Goal: Task Accomplishment & Management: Complete application form

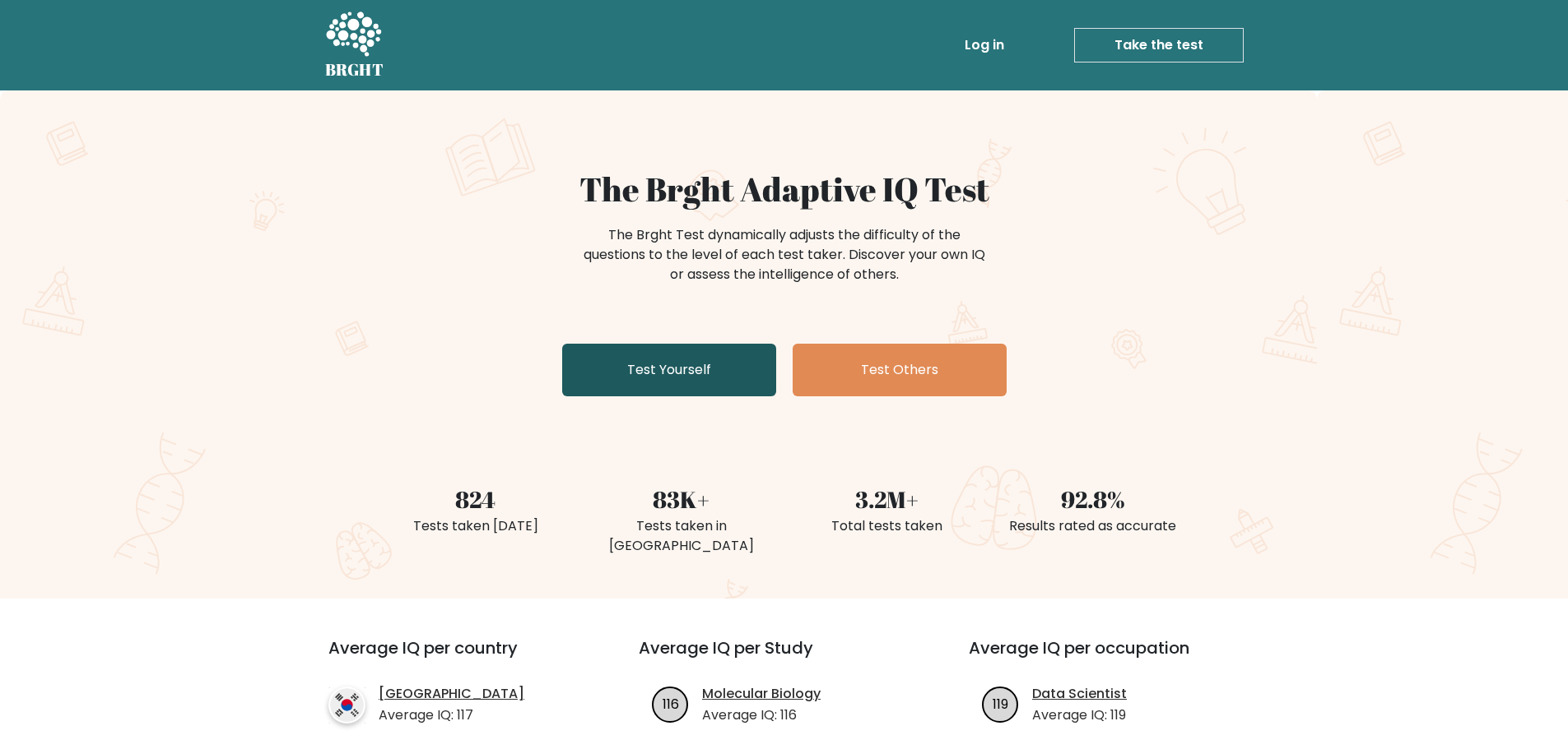
click at [703, 370] on link "Test Yourself" at bounding box center [670, 370] width 214 height 53
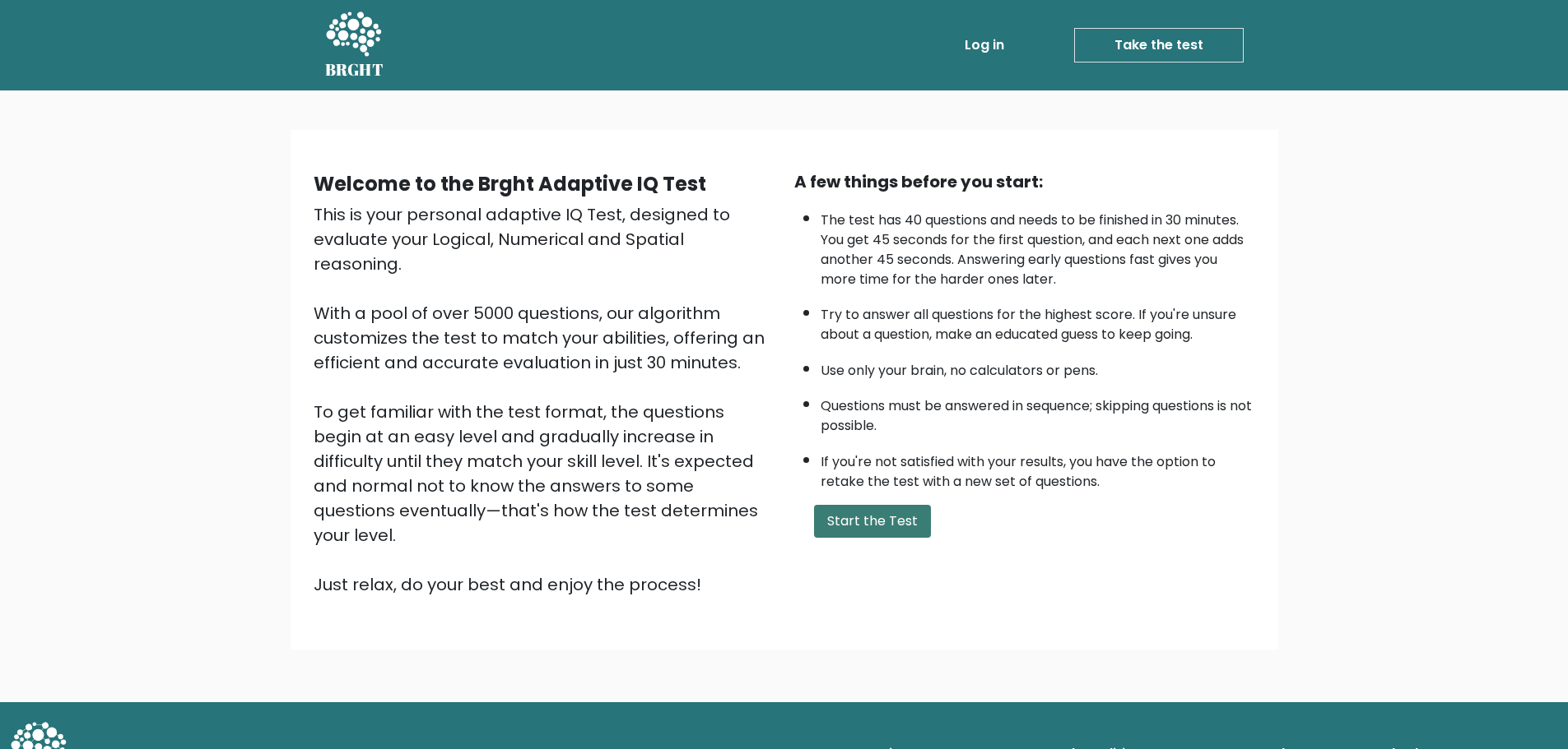
click at [879, 528] on button "Start the Test" at bounding box center [872, 521] width 117 height 33
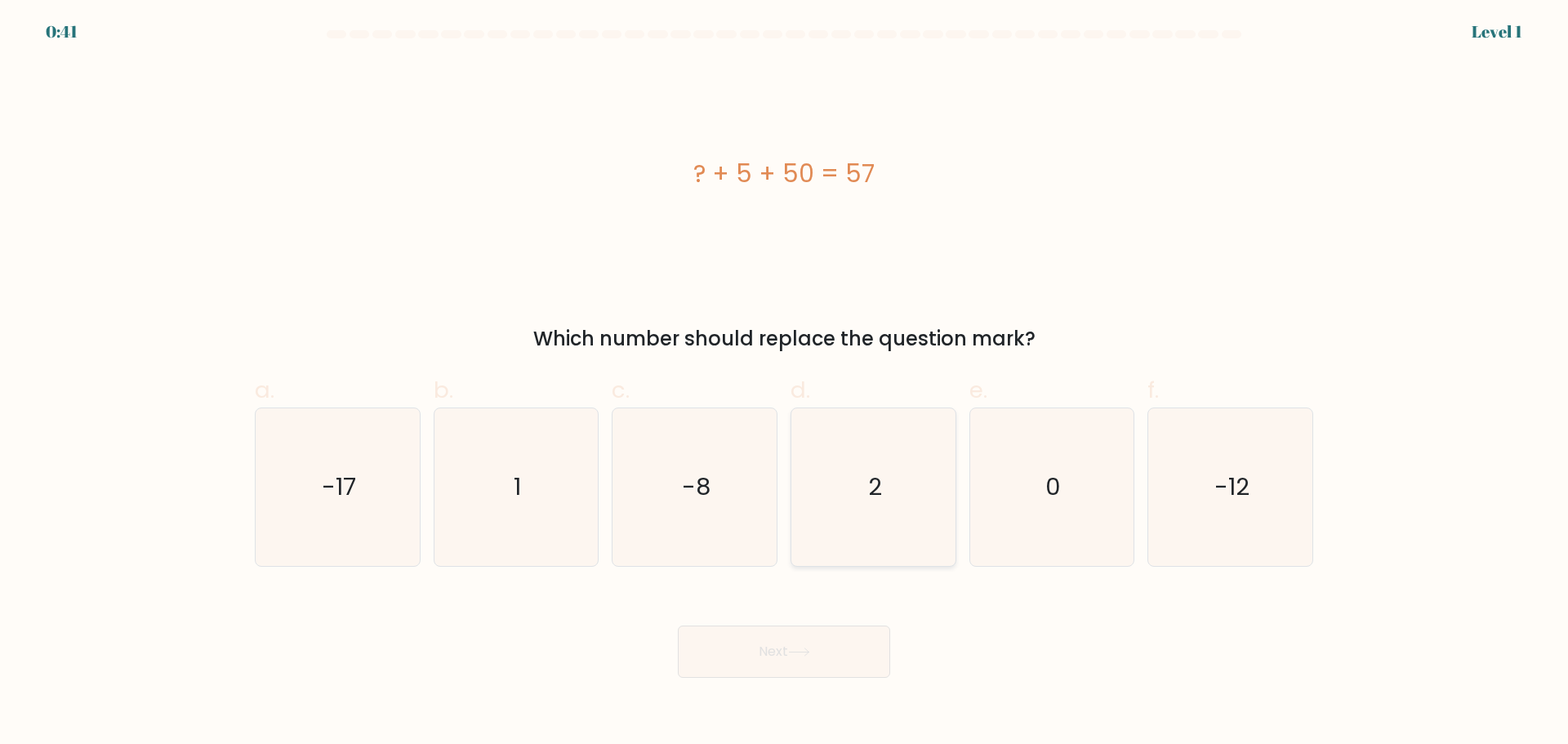
click at [863, 451] on icon "2" at bounding box center [873, 487] width 158 height 158
click at [785, 383] on input "d. 2" at bounding box center [784, 378] width 1 height 11
radio input "true"
click at [807, 649] on icon at bounding box center [799, 652] width 22 height 9
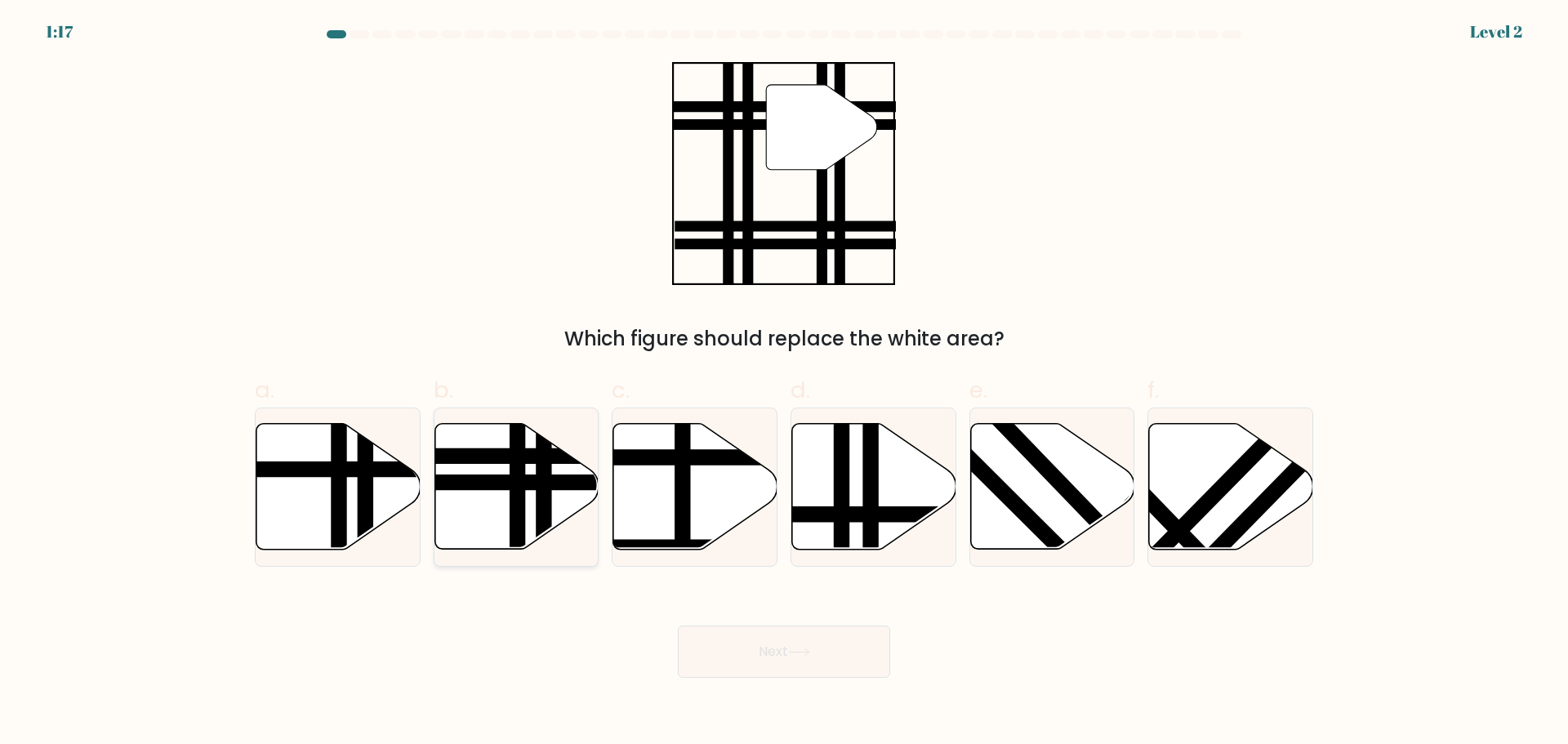
click at [518, 493] on line at bounding box center [518, 555] width 0 height 331
click at [784, 383] on input "b." at bounding box center [784, 378] width 1 height 11
radio input "true"
click at [678, 626] on button "Next" at bounding box center [784, 652] width 213 height 52
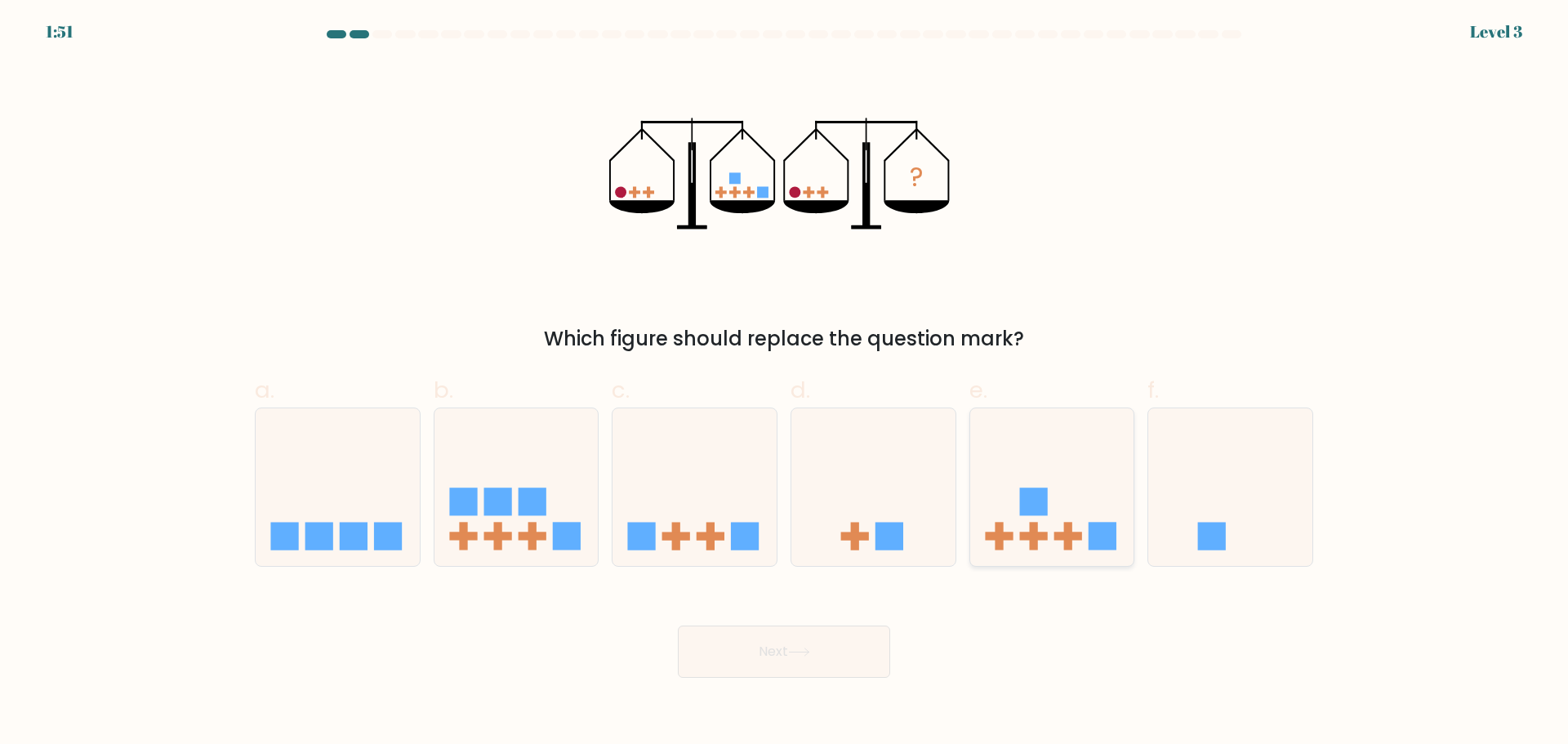
click at [1069, 510] on icon at bounding box center [1052, 487] width 164 height 135
click at [785, 383] on input "e." at bounding box center [784, 378] width 1 height 11
radio input "true"
click at [678, 626] on button "Next" at bounding box center [784, 652] width 213 height 52
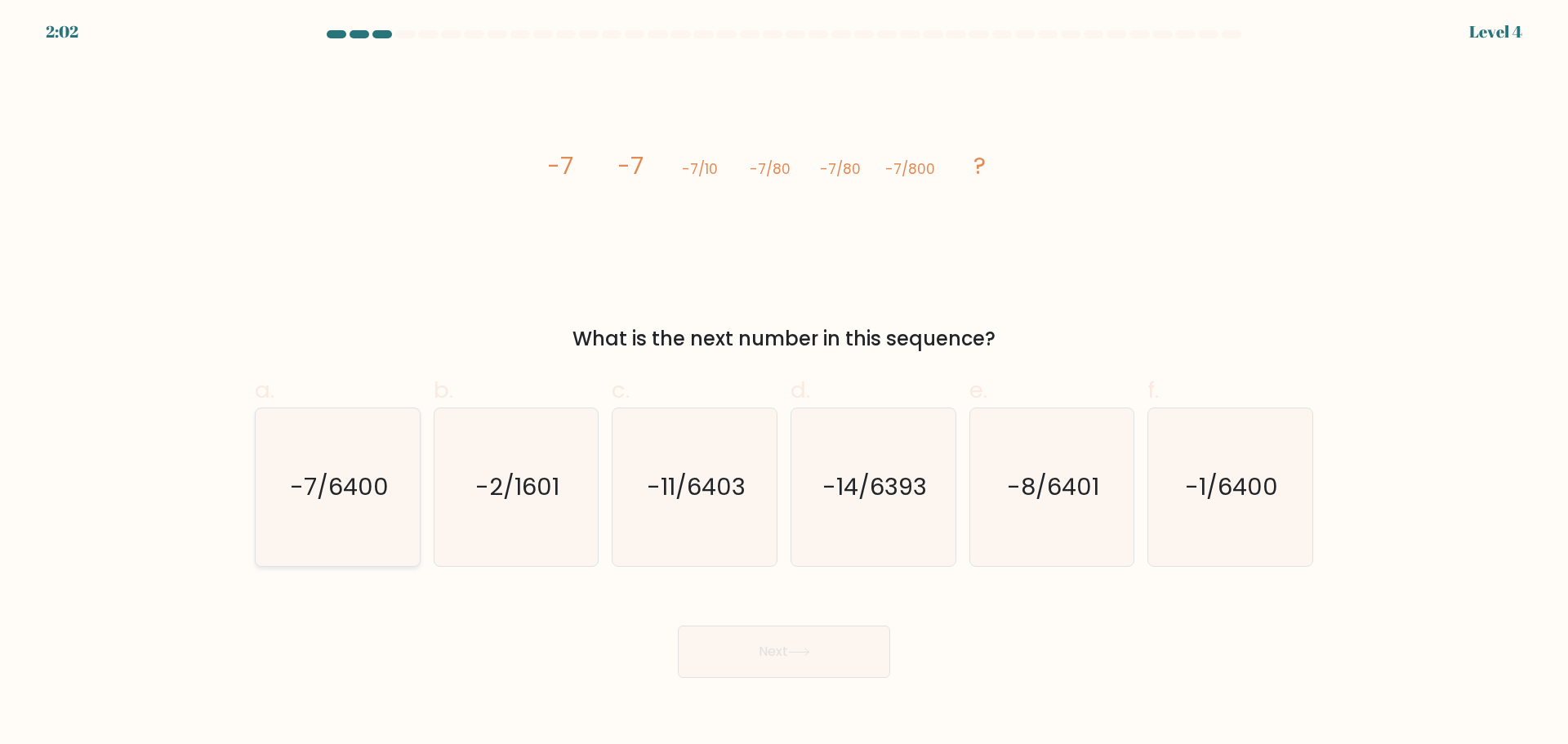
click at [373, 500] on text "-7/6400" at bounding box center [340, 487] width 99 height 32
click at [784, 383] on input "a. -7/6400" at bounding box center [784, 378] width 1 height 11
radio input "true"
click at [678, 626] on button "Next" at bounding box center [784, 652] width 213 height 52
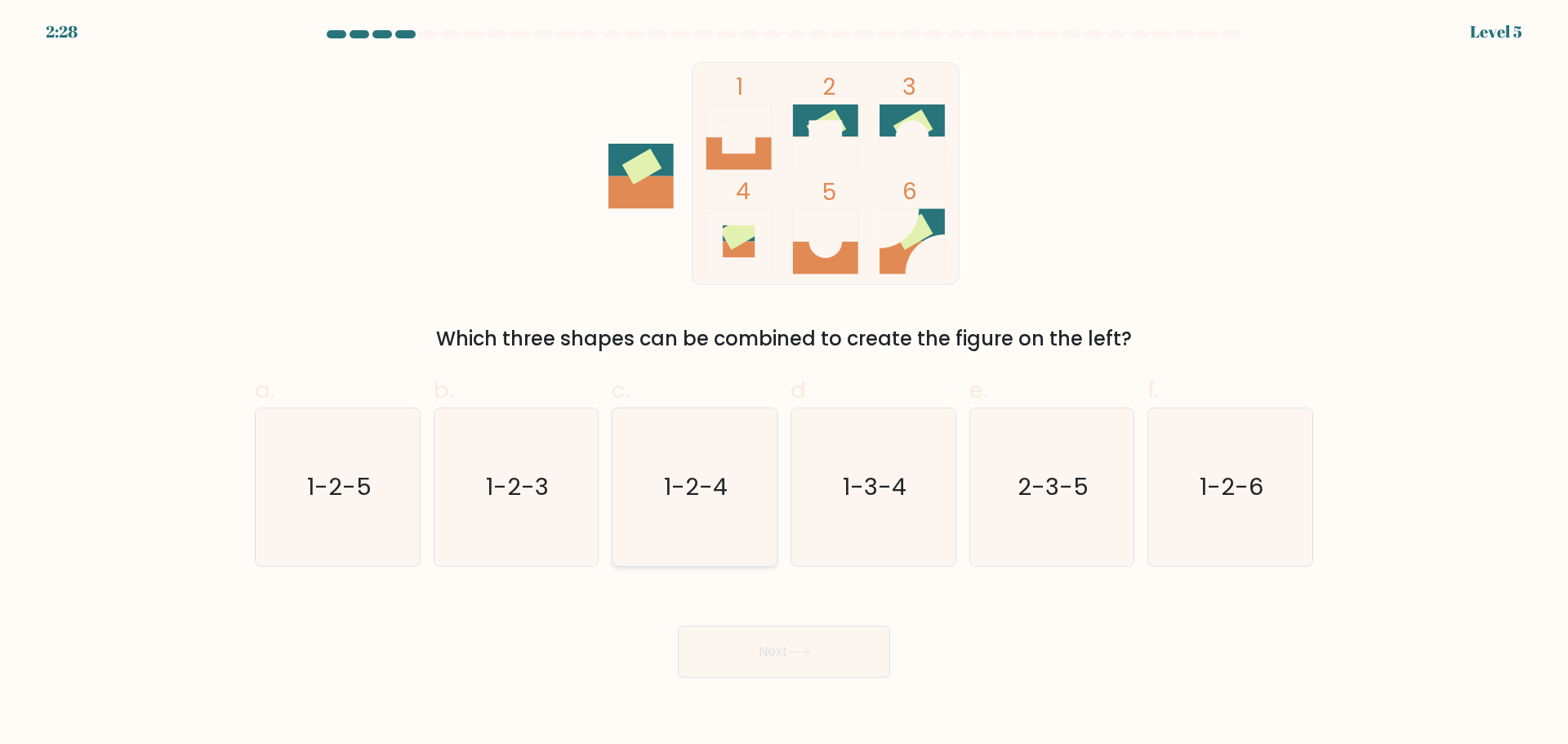
click at [699, 459] on icon "1-2-4" at bounding box center [694, 487] width 158 height 158
click at [784, 383] on input "c. 1-2-4" at bounding box center [784, 378] width 1 height 11
radio input "true"
click at [678, 626] on button "Next" at bounding box center [784, 652] width 213 height 52
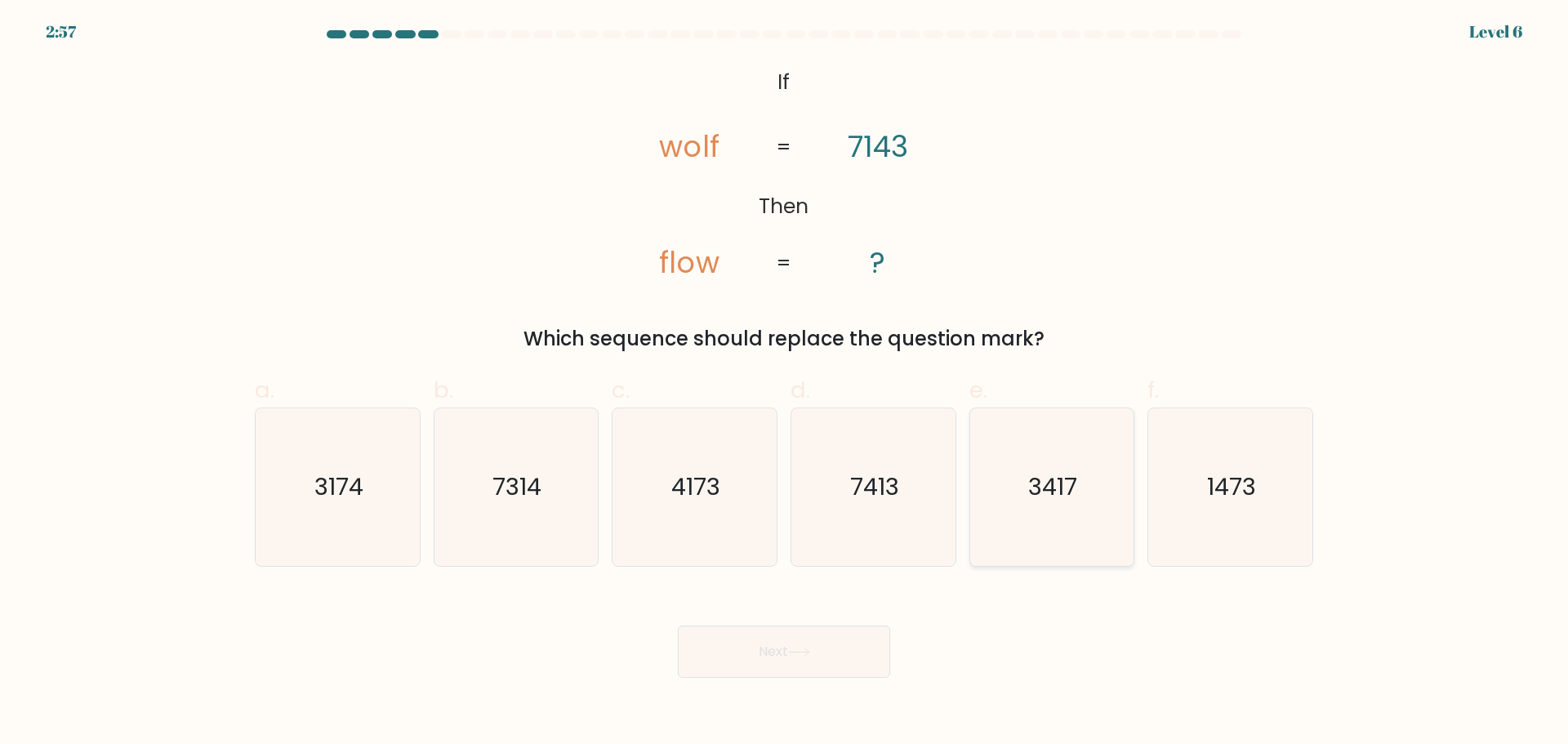
click at [1089, 510] on icon "3417" at bounding box center [1051, 487] width 158 height 158
click at [785, 383] on input "e. 3417" at bounding box center [784, 378] width 1 height 11
radio input "true"
click at [678, 626] on button "Next" at bounding box center [784, 652] width 213 height 52
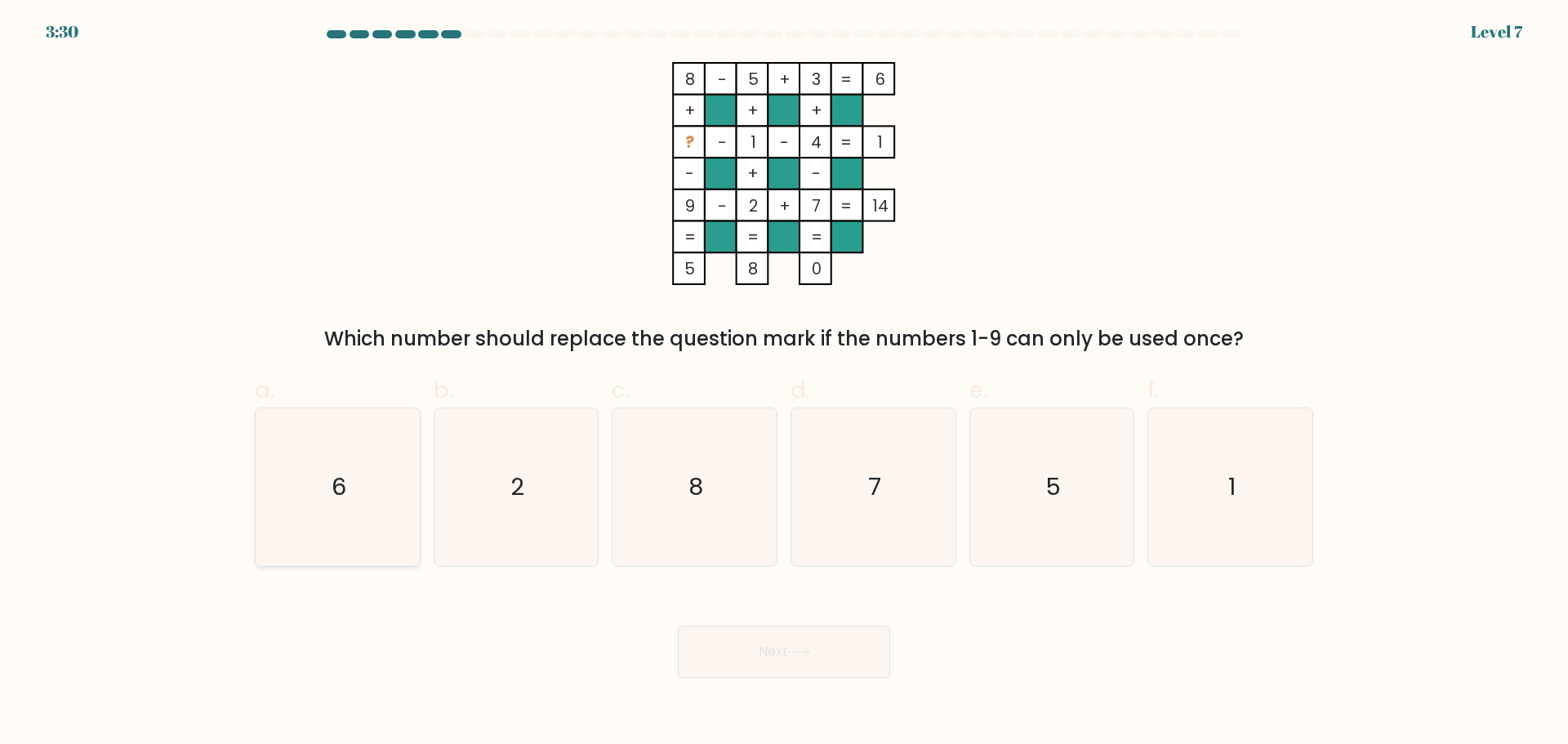
click at [360, 471] on icon "6" at bounding box center [337, 487] width 158 height 158
click at [784, 383] on input "a. 6" at bounding box center [784, 378] width 1 height 11
radio input "true"
click at [678, 626] on button "Next" at bounding box center [784, 652] width 213 height 52
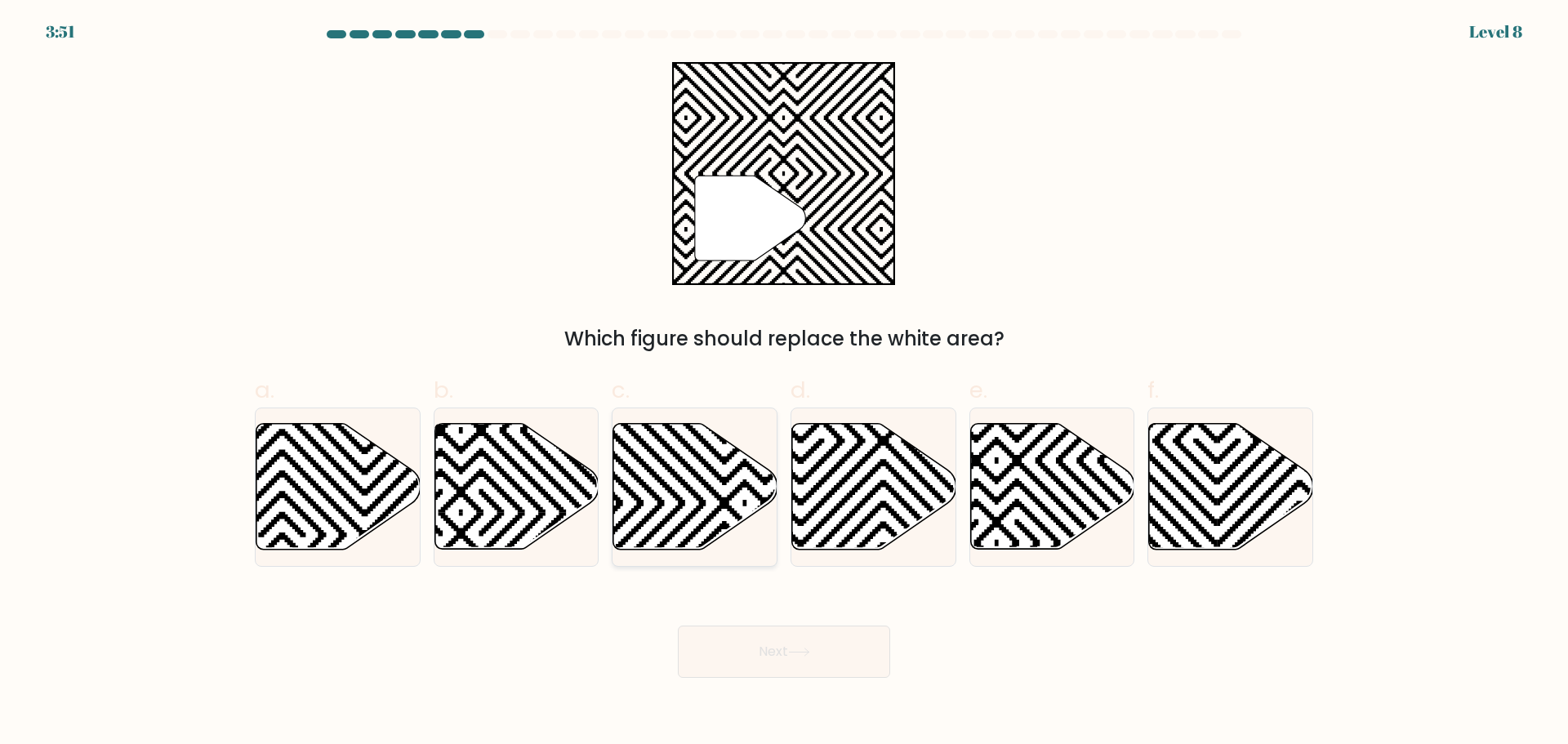
click at [706, 480] on icon at bounding box center [745, 420] width 331 height 331
click at [784, 383] on input "c." at bounding box center [784, 378] width 1 height 11
radio input "true"
click at [678, 626] on button "Next" at bounding box center [784, 652] width 213 height 52
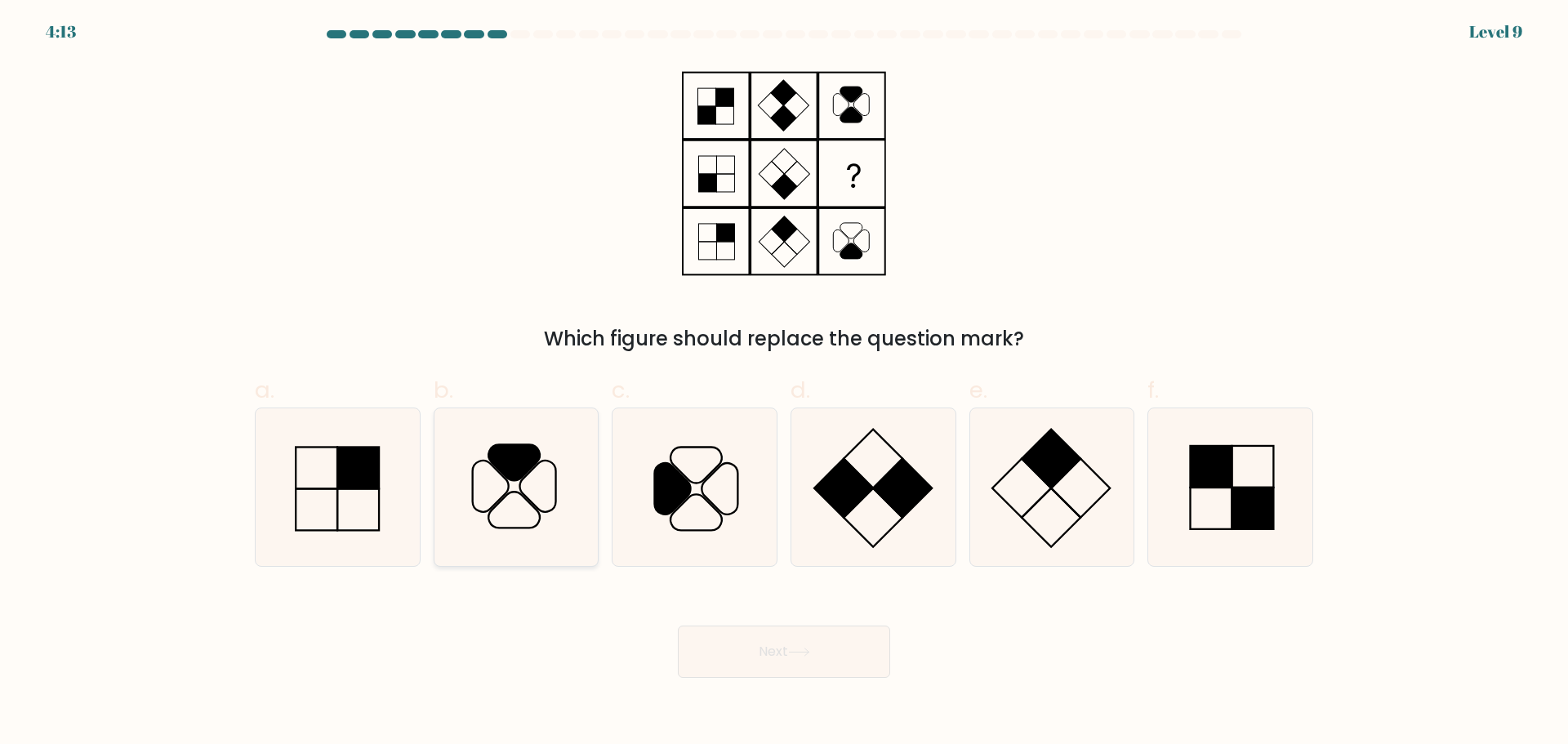
click at [543, 473] on icon at bounding box center [516, 487] width 158 height 158
click at [784, 383] on input "b." at bounding box center [784, 378] width 1 height 11
radio input "true"
click at [678, 626] on button "Next" at bounding box center [784, 652] width 213 height 52
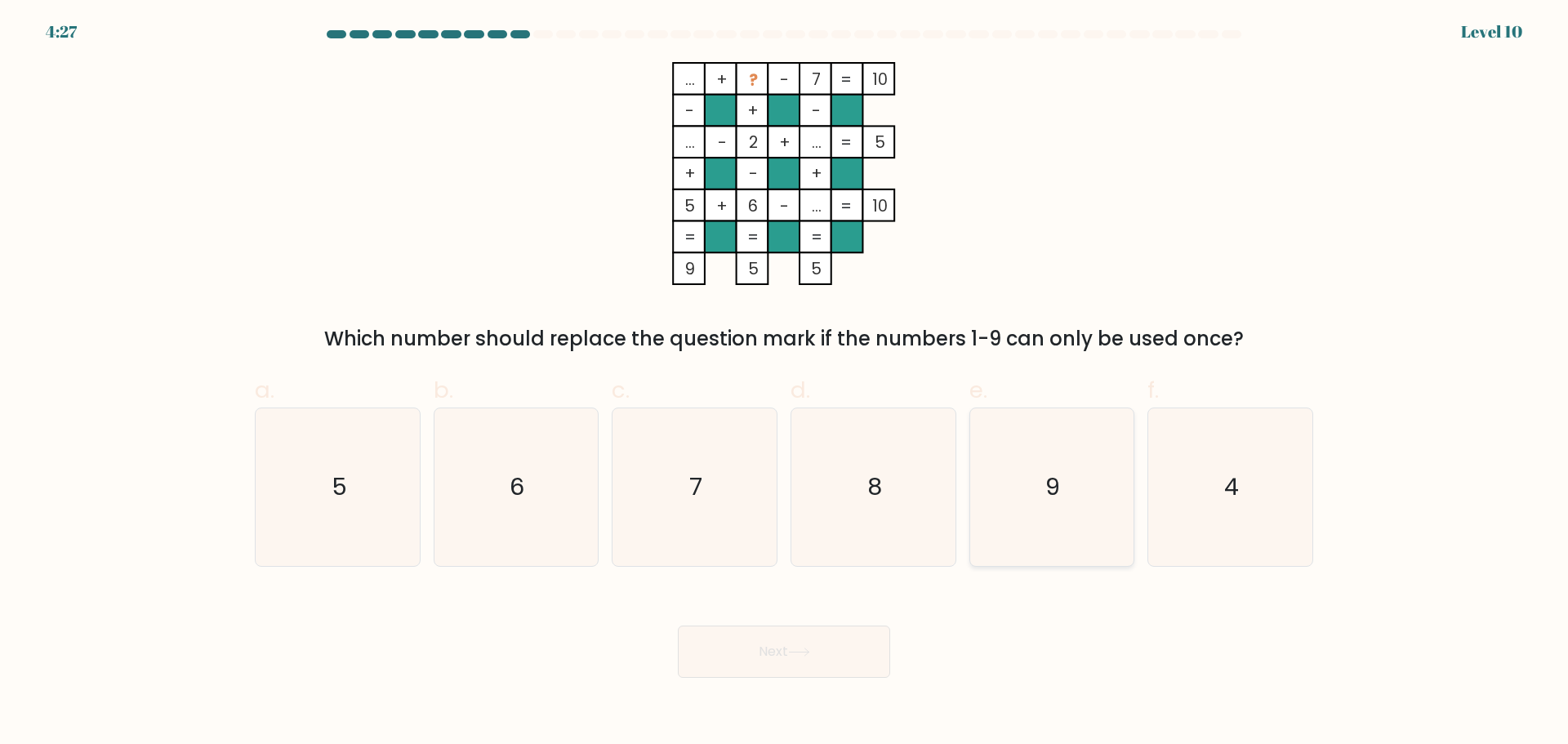
click at [1040, 477] on icon "9" at bounding box center [1051, 487] width 158 height 158
click at [785, 383] on input "e. 9" at bounding box center [784, 378] width 1 height 11
radio input "true"
click at [678, 626] on button "Next" at bounding box center [784, 652] width 213 height 52
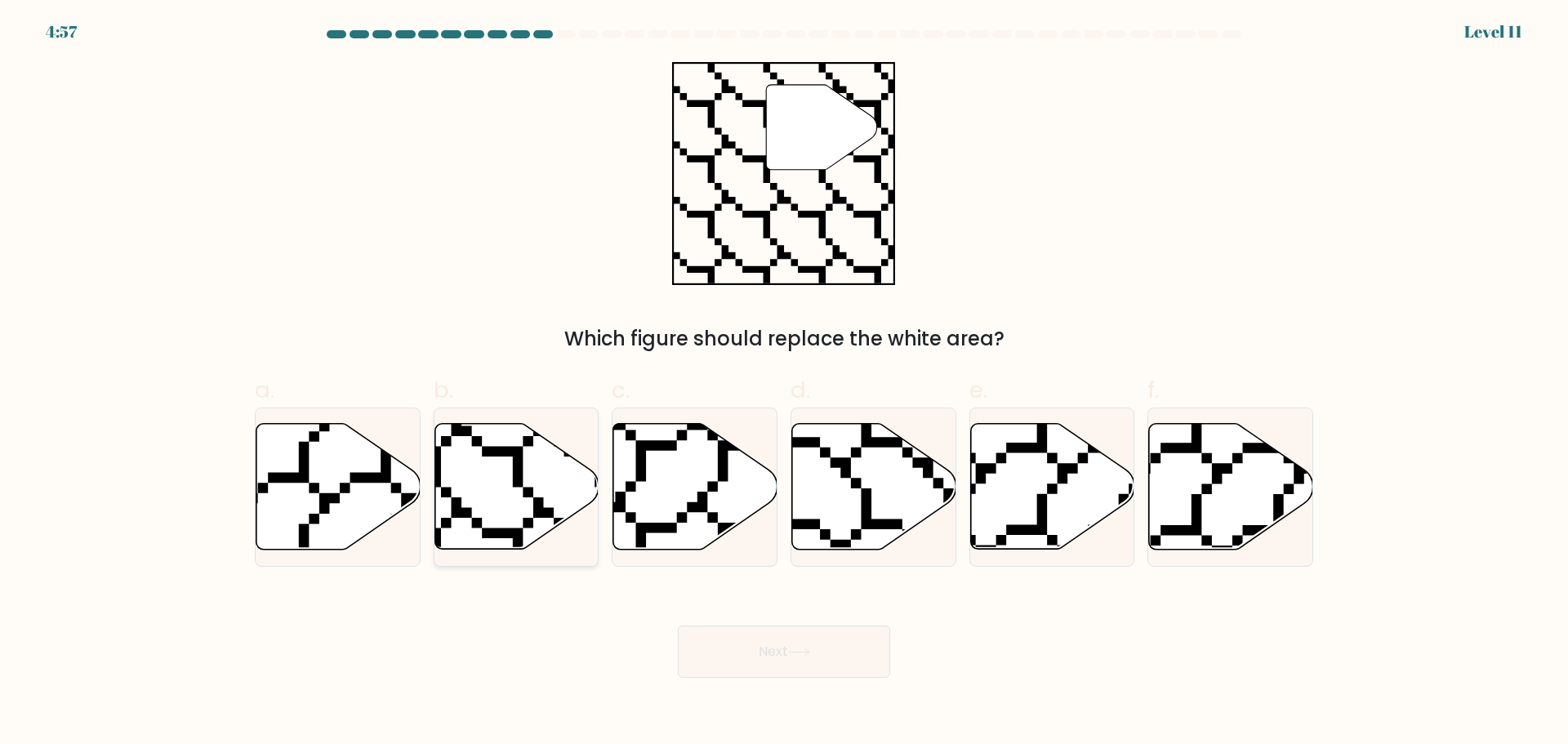
click at [491, 475] on icon at bounding box center [517, 486] width 164 height 126
click at [784, 383] on input "b." at bounding box center [784, 378] width 1 height 11
radio input "true"
click at [678, 626] on button "Next" at bounding box center [784, 652] width 213 height 52
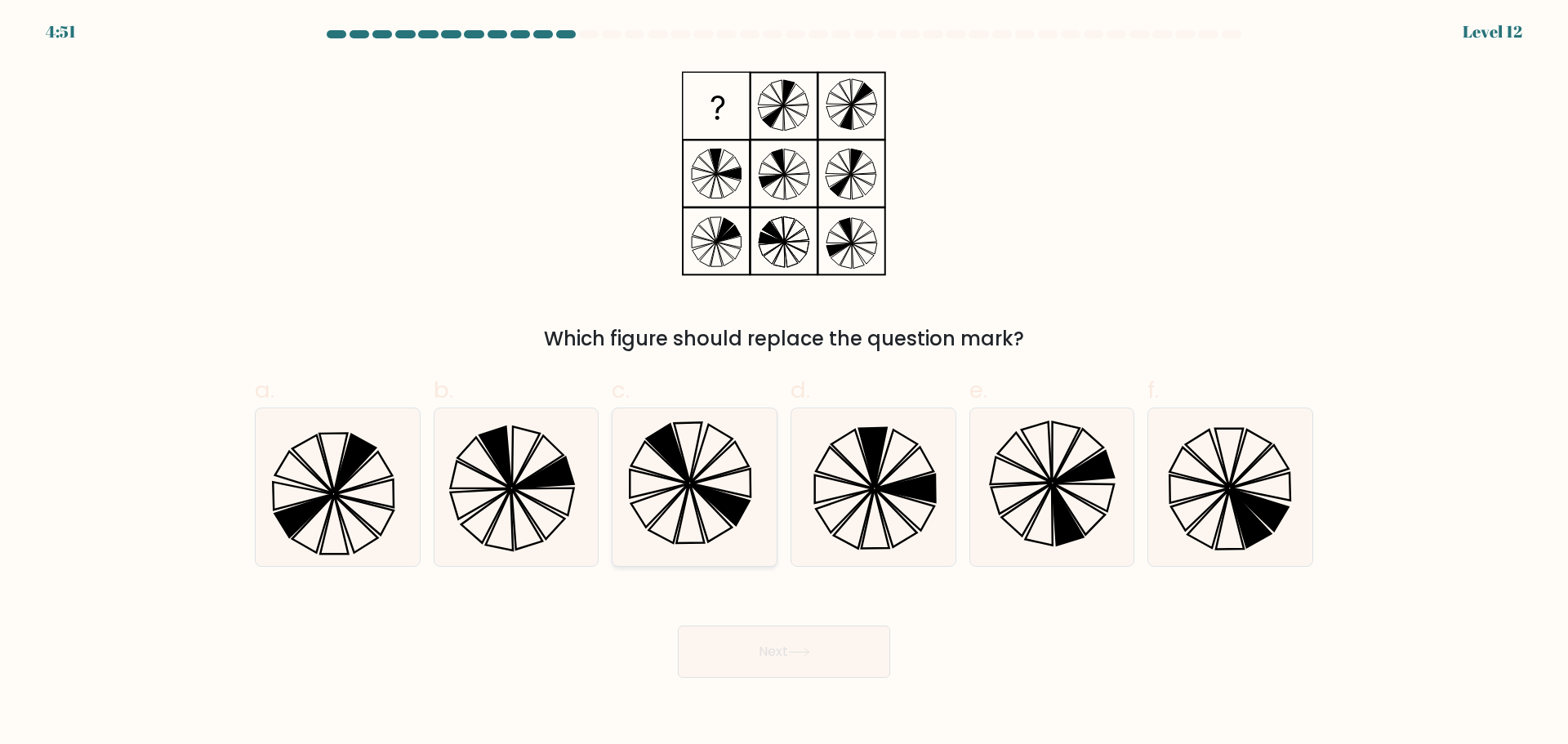
click at [706, 448] on icon at bounding box center [694, 487] width 158 height 158
click at [784, 383] on input "c." at bounding box center [784, 378] width 1 height 11
radio input "true"
click at [678, 626] on button "Next" at bounding box center [784, 652] width 213 height 52
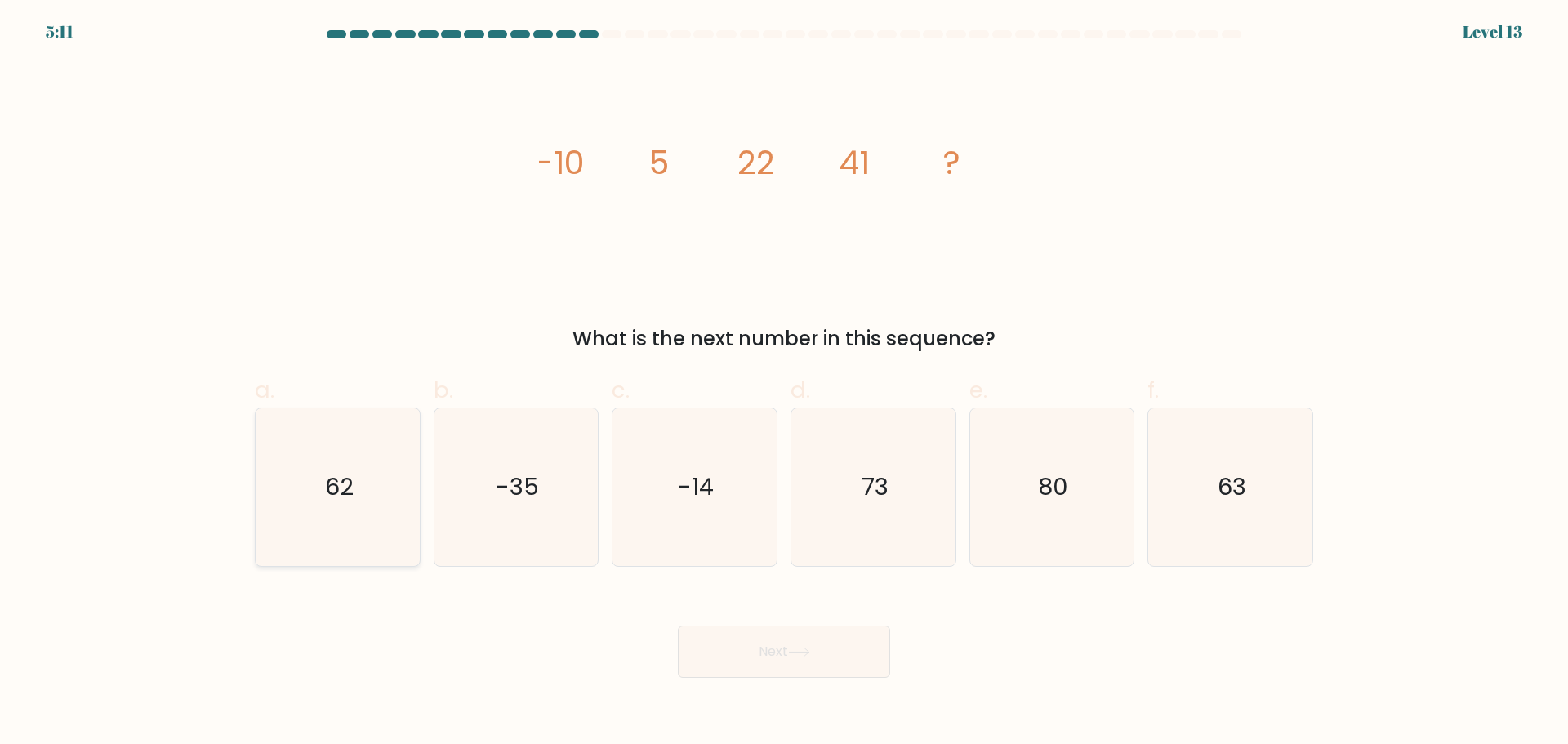
click at [383, 499] on icon "62" at bounding box center [337, 487] width 158 height 158
click at [784, 383] on input "a. 62" at bounding box center [784, 378] width 1 height 11
radio input "true"
click at [678, 626] on button "Next" at bounding box center [784, 652] width 213 height 52
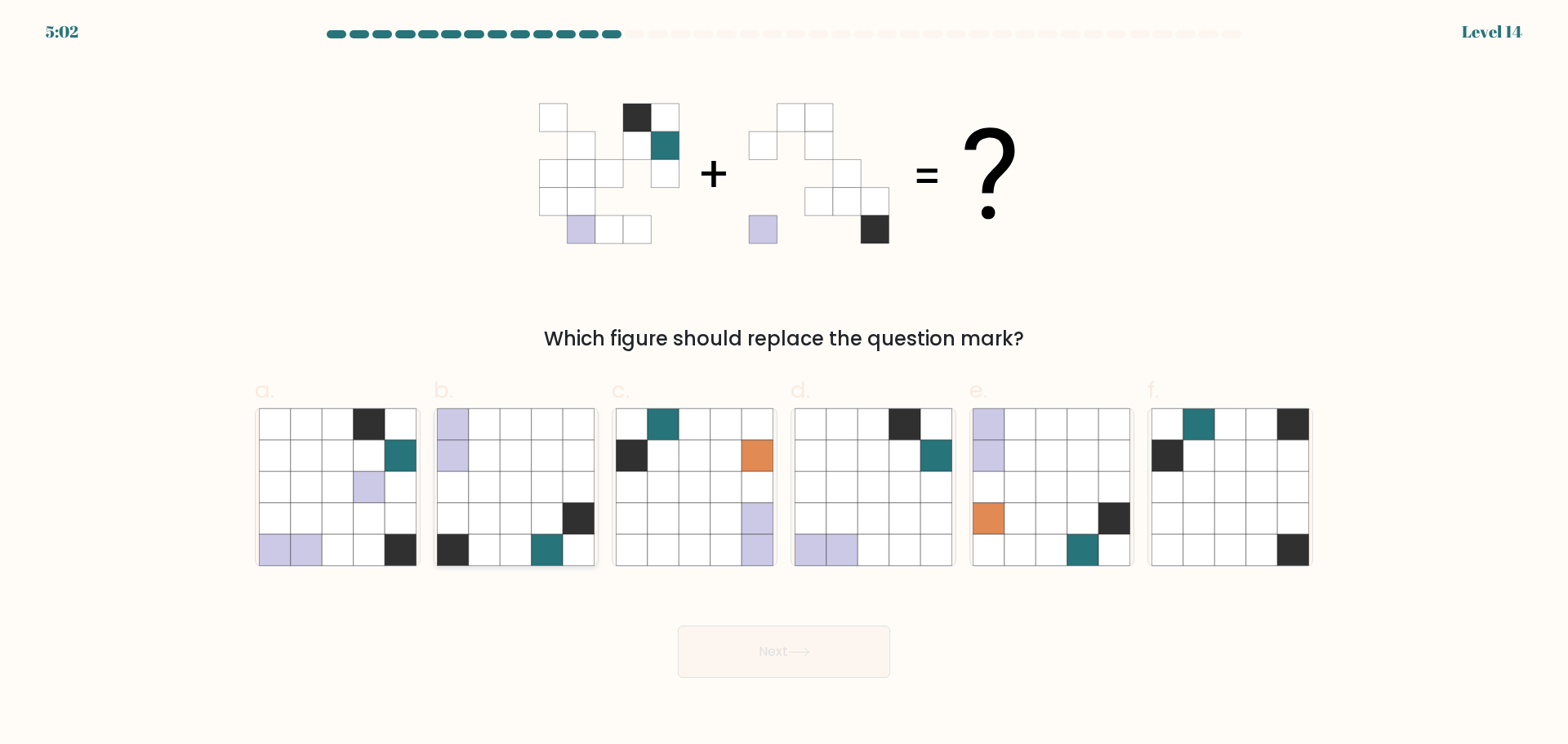
click at [546, 463] on icon at bounding box center [547, 455] width 31 height 31
click at [784, 383] on input "b." at bounding box center [784, 378] width 1 height 11
radio input "true"
click at [678, 626] on button "Next" at bounding box center [784, 652] width 213 height 52
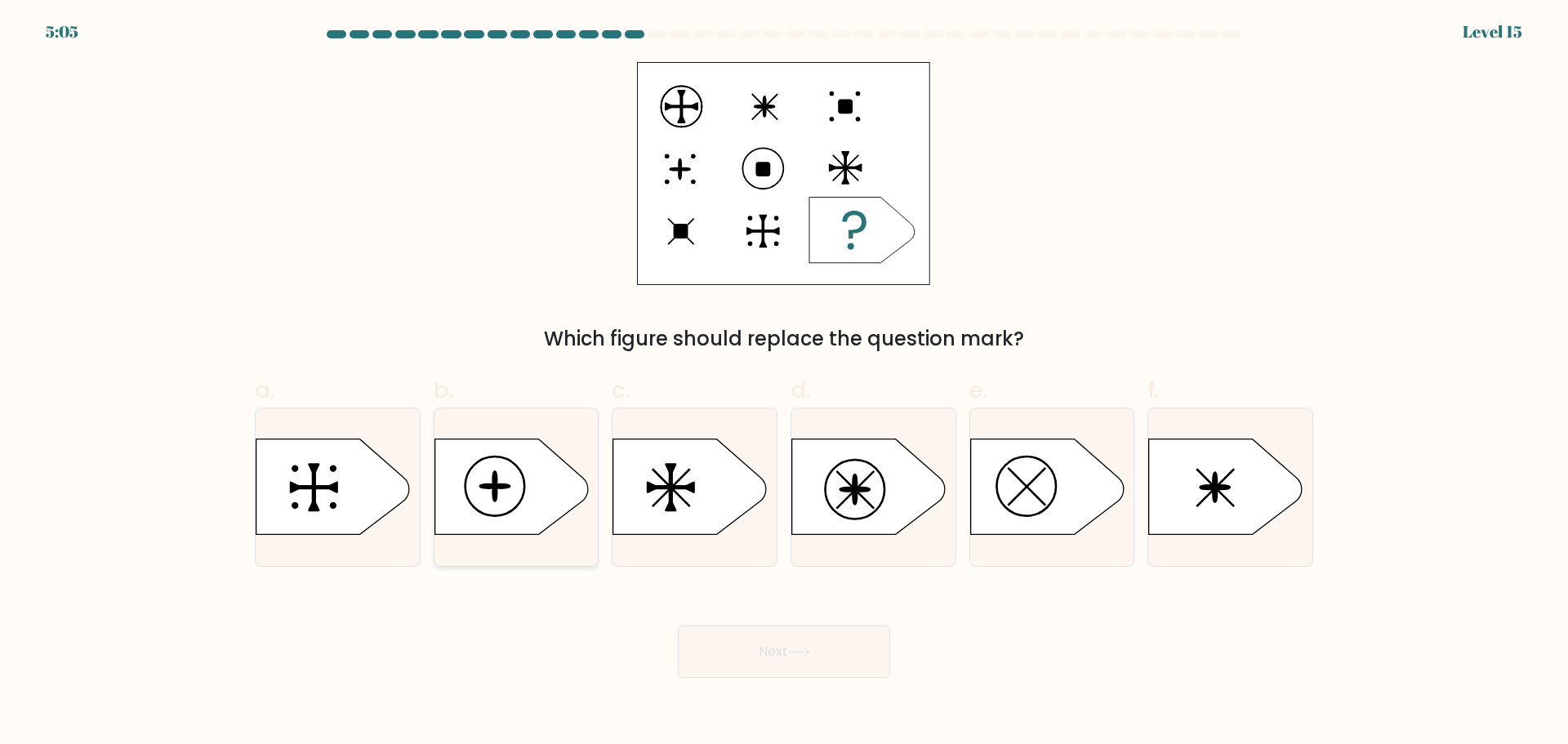
click at [530, 462] on icon at bounding box center [511, 486] width 153 height 96
click at [784, 383] on input "b." at bounding box center [784, 378] width 1 height 11
radio input "true"
click at [678, 626] on button "Next" at bounding box center [784, 652] width 213 height 52
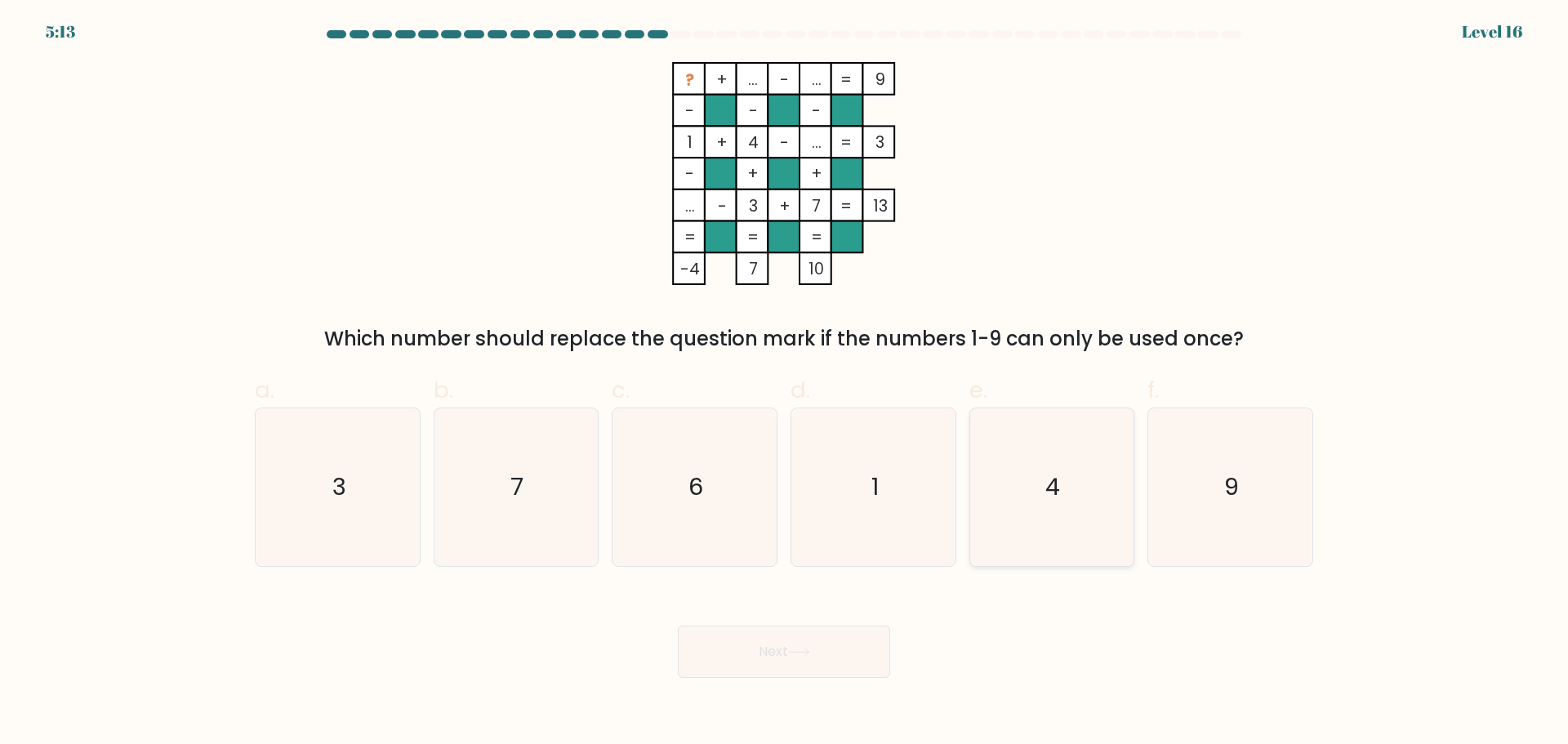
click at [1018, 445] on icon "4" at bounding box center [1051, 487] width 158 height 158
click at [785, 383] on input "e. 4" at bounding box center [784, 378] width 1 height 11
radio input "true"
click at [678, 626] on button "Next" at bounding box center [784, 652] width 213 height 52
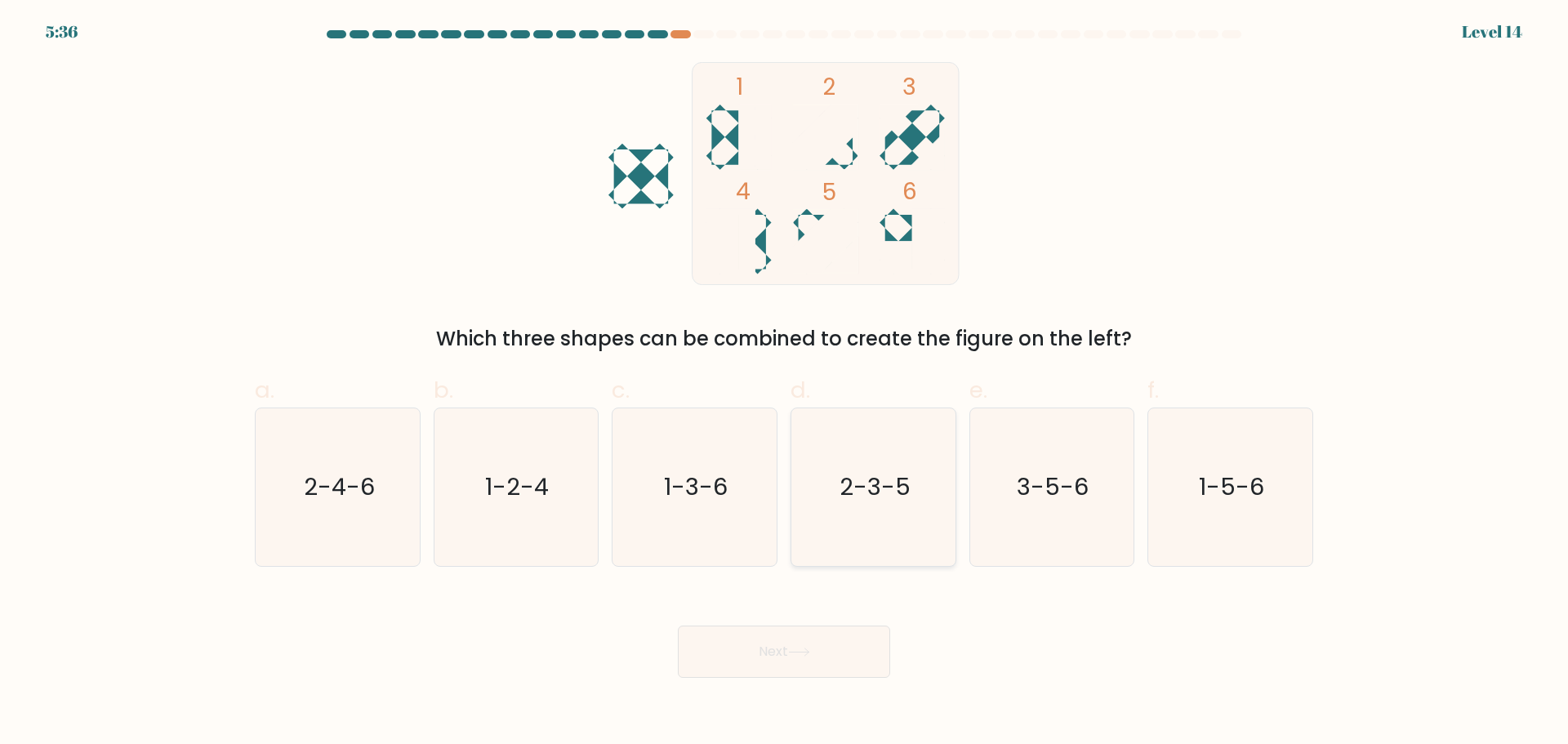
click at [853, 518] on icon "2-3-5" at bounding box center [873, 487] width 158 height 158
click at [785, 383] on input "d. 2-3-5" at bounding box center [784, 378] width 1 height 11
radio input "true"
click at [678, 626] on button "Next" at bounding box center [784, 652] width 213 height 52
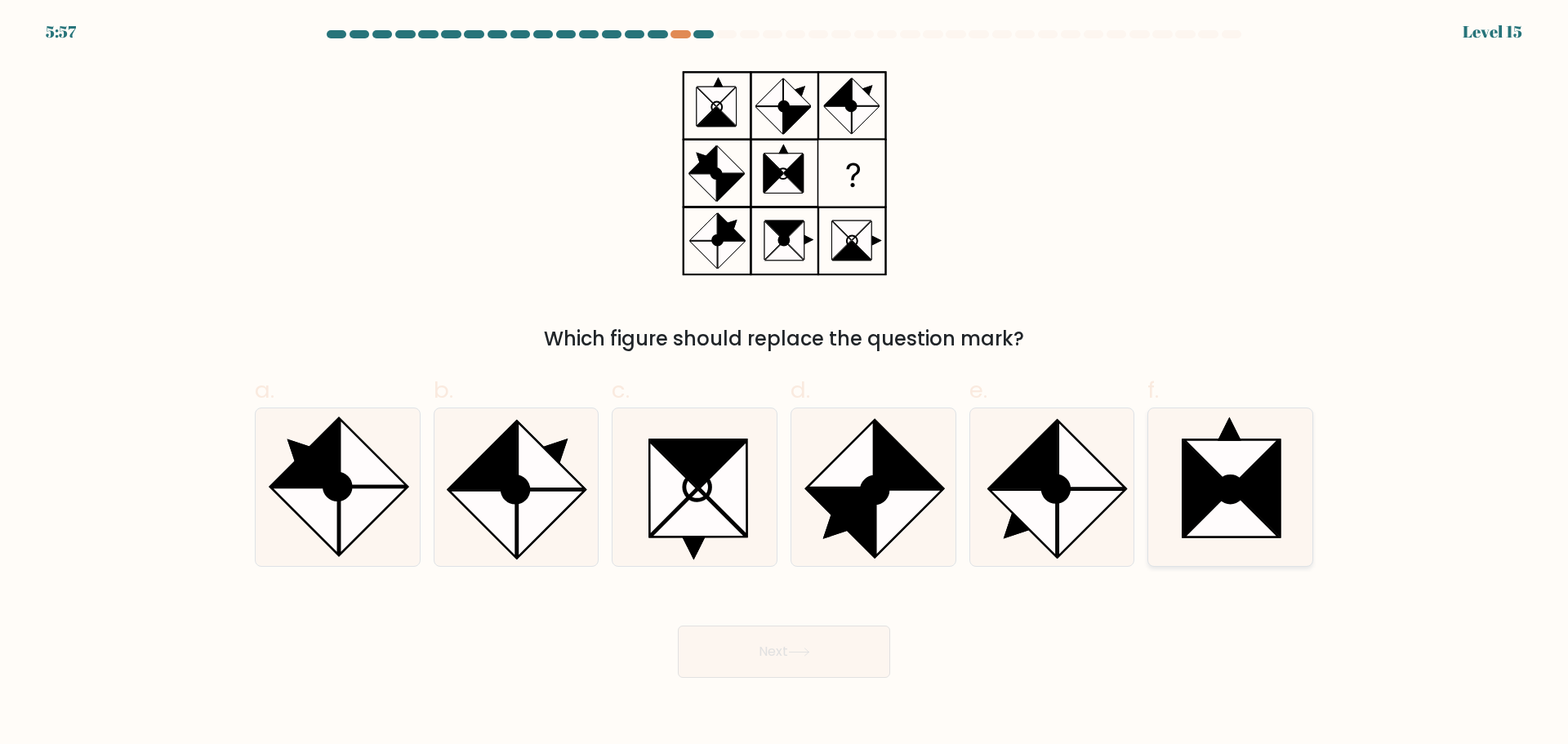
drag, startPoint x: 1232, startPoint y: 504, endPoint x: 1215, endPoint y: 460, distance: 47.2
click at [1215, 460] on icon at bounding box center [1232, 463] width 95 height 48
click at [785, 383] on input "f." at bounding box center [784, 378] width 1 height 11
radio input "true"
click at [678, 626] on button "Next" at bounding box center [784, 652] width 213 height 52
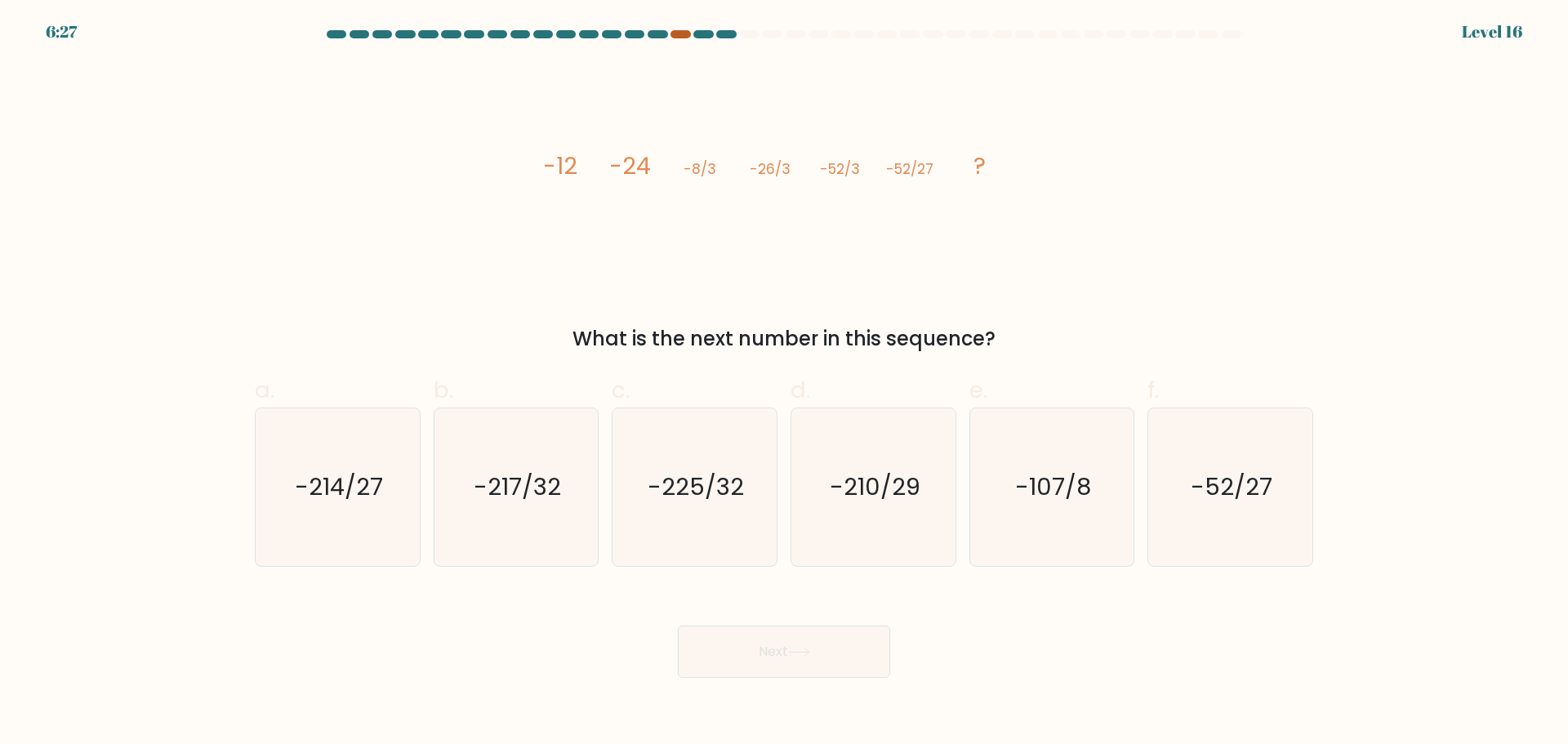
click at [676, 34] on div at bounding box center [681, 34] width 20 height 8
click at [921, 32] on at bounding box center [784, 34] width 918 height 8
click at [353, 534] on icon "-214/27" at bounding box center [337, 487] width 158 height 158
click at [784, 383] on input "a. -214/27" at bounding box center [784, 378] width 1 height 11
radio input "true"
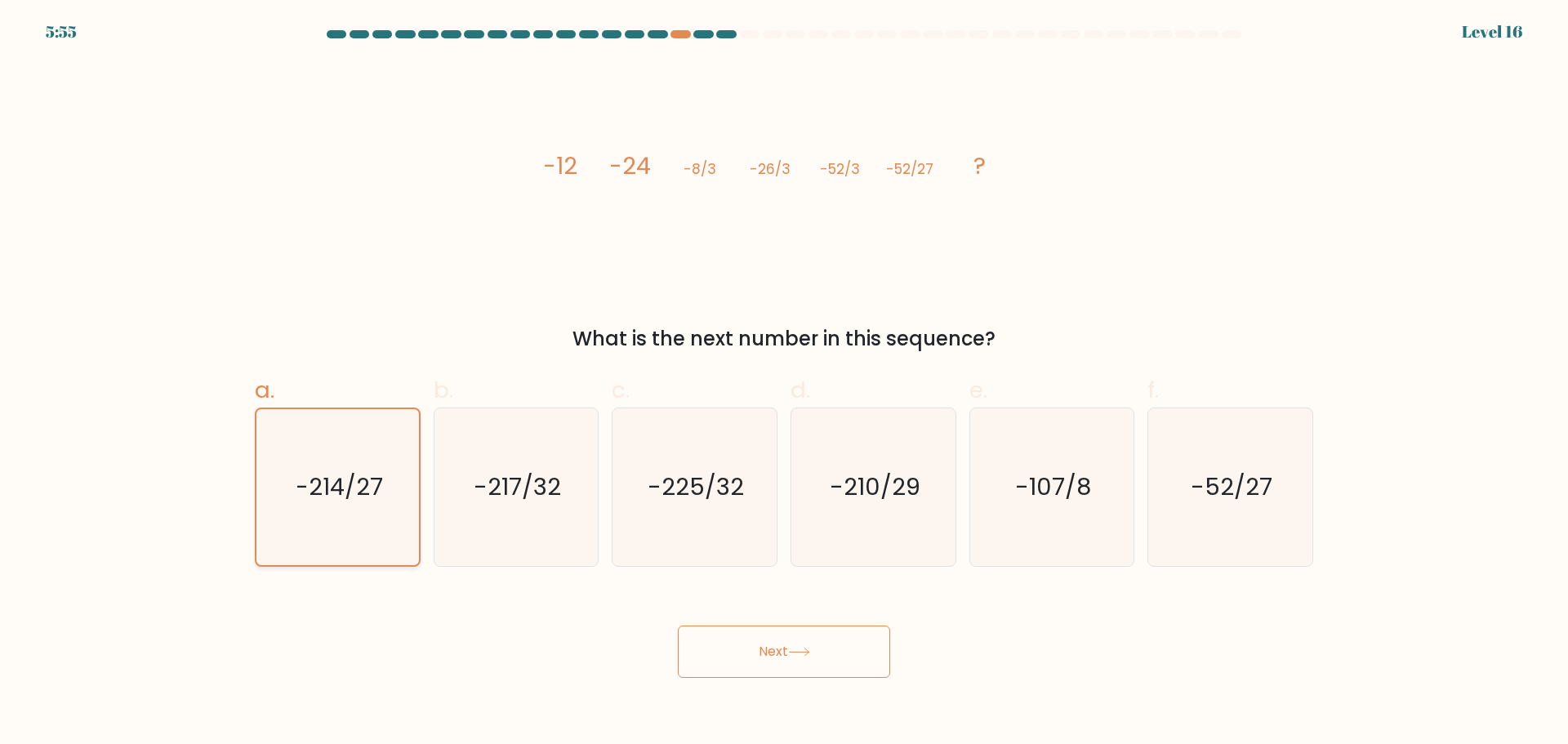
click at [678, 626] on button "Next" at bounding box center [784, 652] width 213 height 52
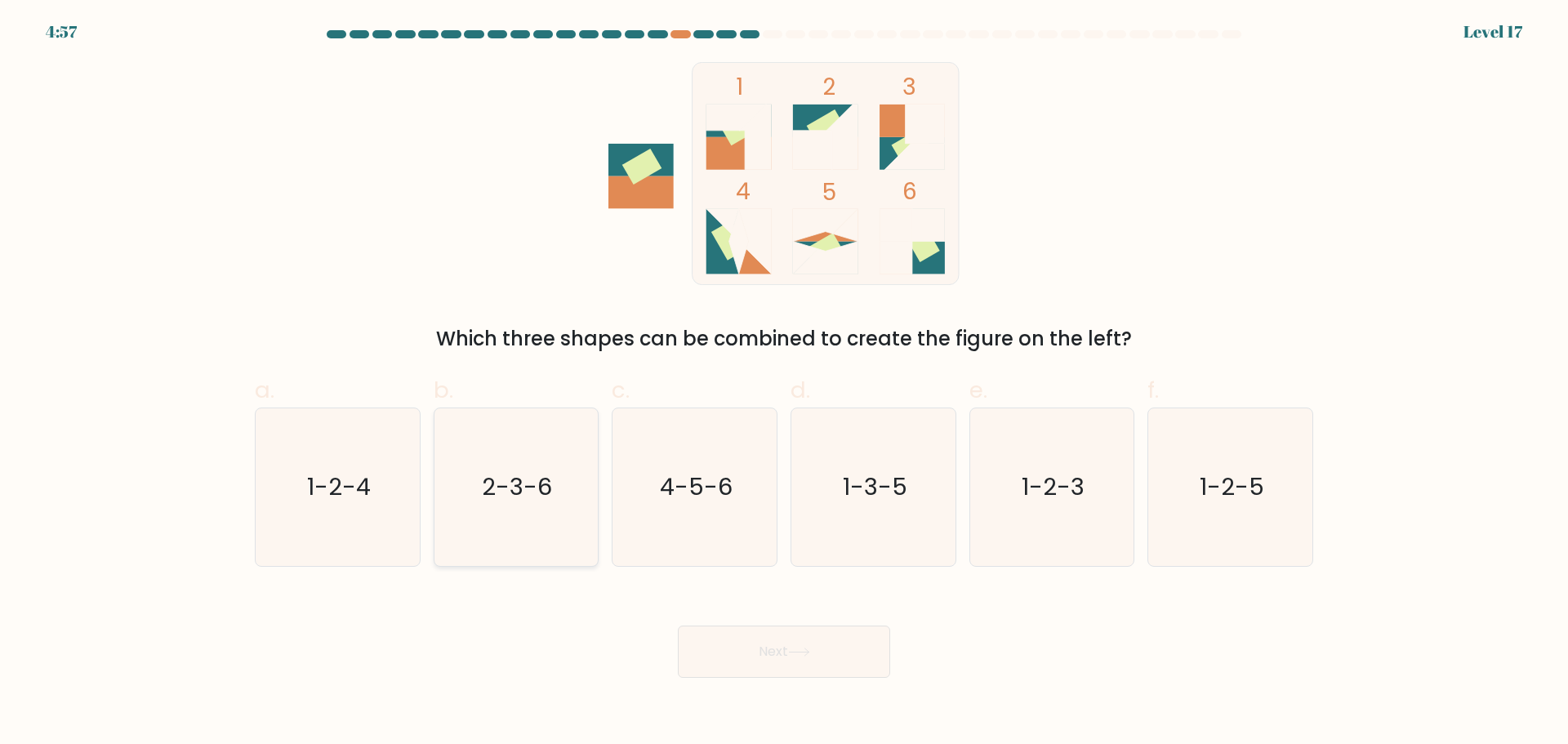
click at [569, 491] on icon "2-3-6" at bounding box center [516, 487] width 158 height 158
click at [784, 383] on input "b. 2-3-6" at bounding box center [784, 378] width 1 height 11
radio input "true"
click at [678, 626] on button "Next" at bounding box center [784, 652] width 213 height 52
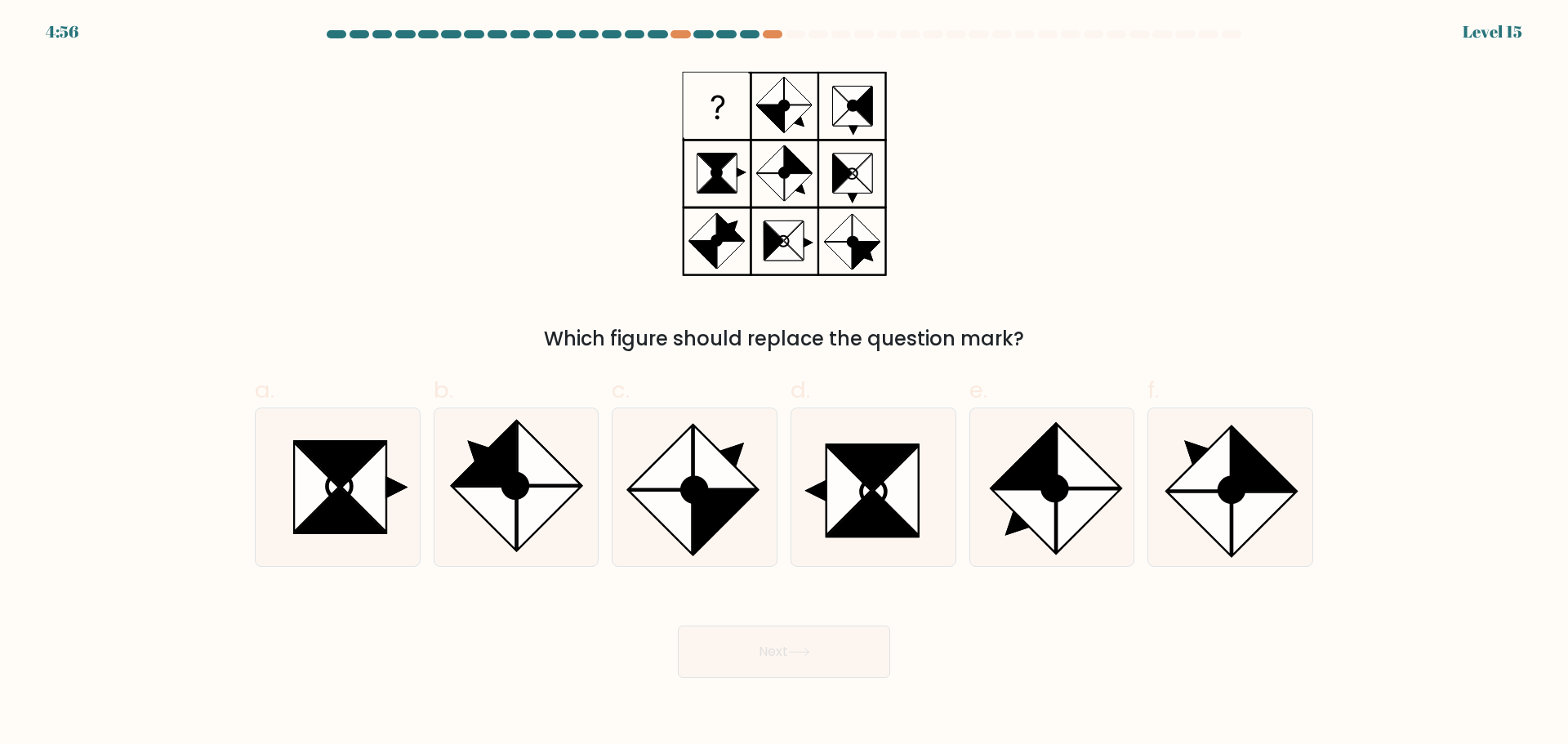
click at [678, 626] on button "Next" at bounding box center [784, 652] width 213 height 52
click at [361, 487] on icon at bounding box center [364, 487] width 45 height 89
click at [784, 383] on input "a." at bounding box center [784, 378] width 1 height 11
radio input "true"
click at [678, 626] on button "Next" at bounding box center [784, 652] width 213 height 52
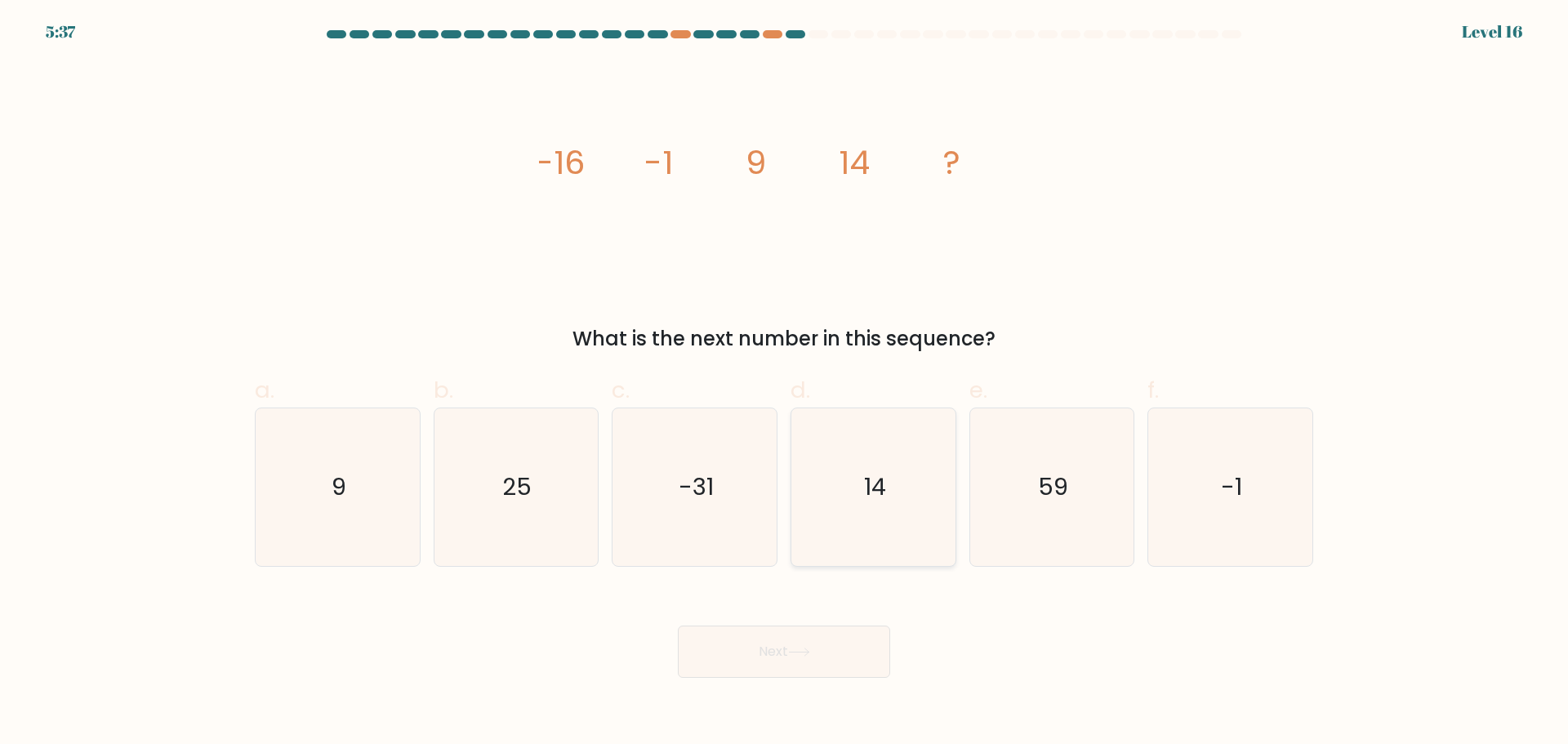
click at [922, 519] on icon "14" at bounding box center [873, 487] width 158 height 158
click at [785, 383] on input "d. 14" at bounding box center [784, 378] width 1 height 11
radio input "true"
click at [678, 626] on button "Next" at bounding box center [784, 652] width 213 height 52
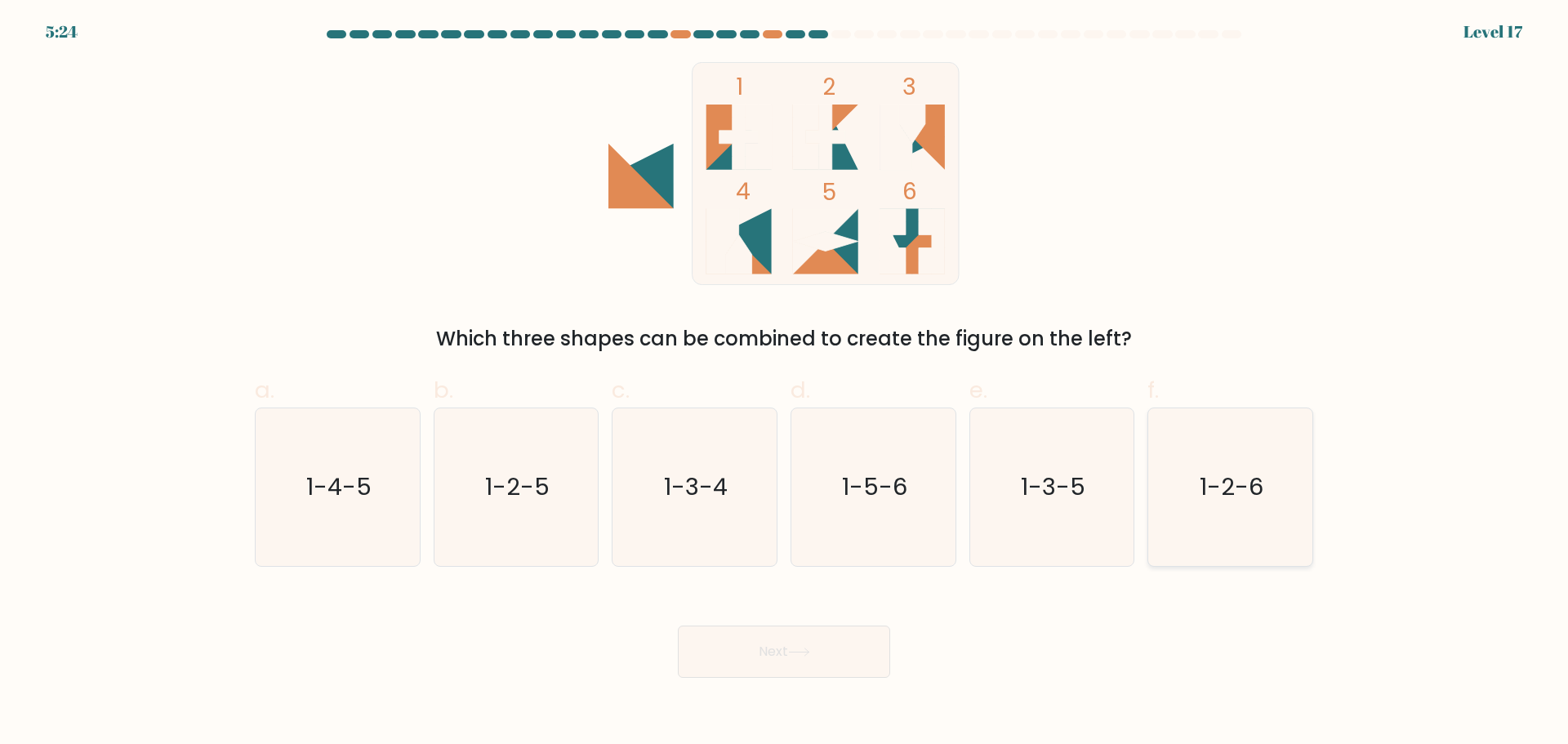
click at [1262, 458] on icon "1-2-6" at bounding box center [1230, 487] width 158 height 158
click at [785, 383] on input "f. 1-2-6" at bounding box center [784, 378] width 1 height 11
radio input "true"
click at [678, 626] on button "Next" at bounding box center [784, 652] width 213 height 52
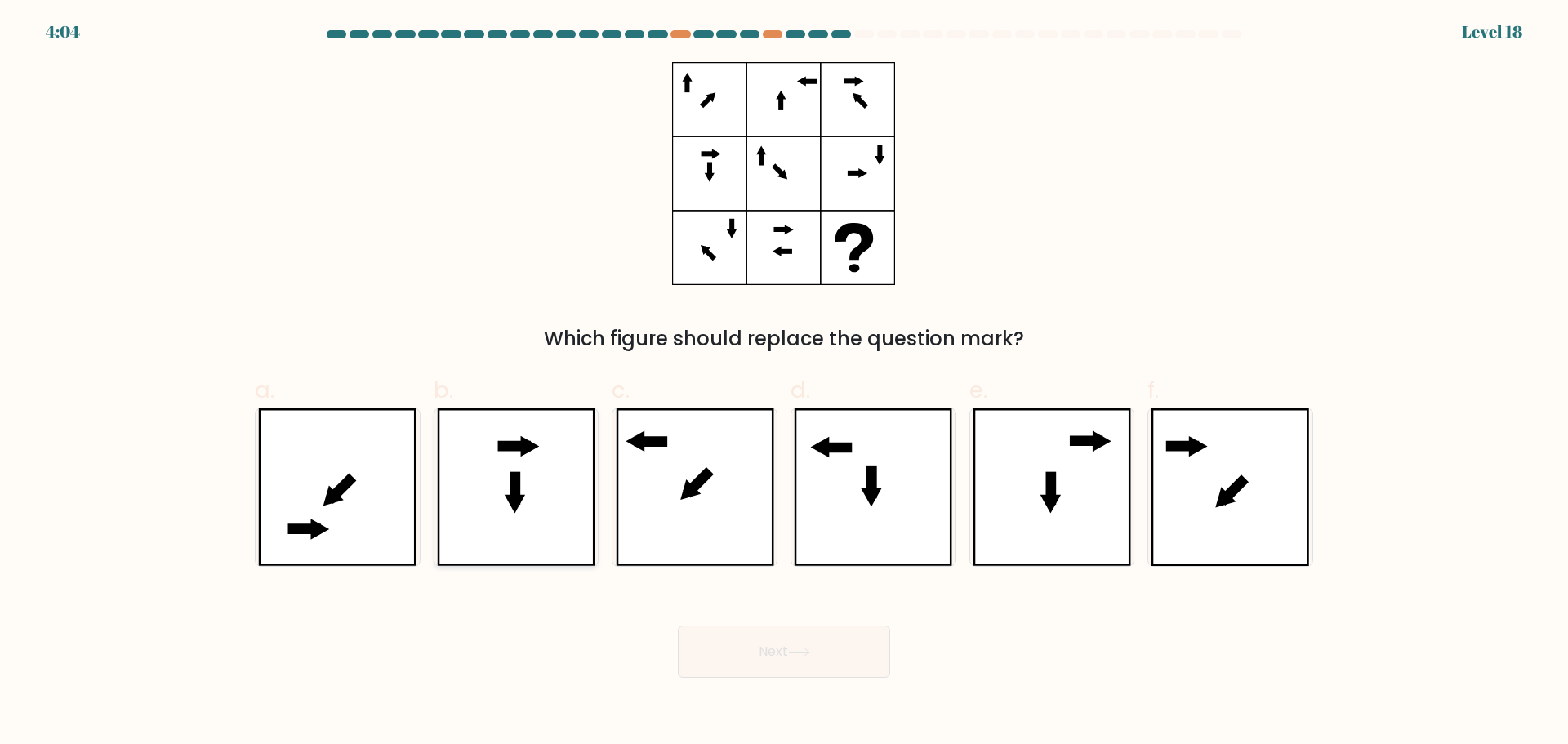
click at [503, 533] on icon at bounding box center [517, 487] width 159 height 158
click at [784, 383] on input "b." at bounding box center [784, 378] width 1 height 11
radio input "true"
click at [678, 626] on button "Next" at bounding box center [784, 652] width 213 height 52
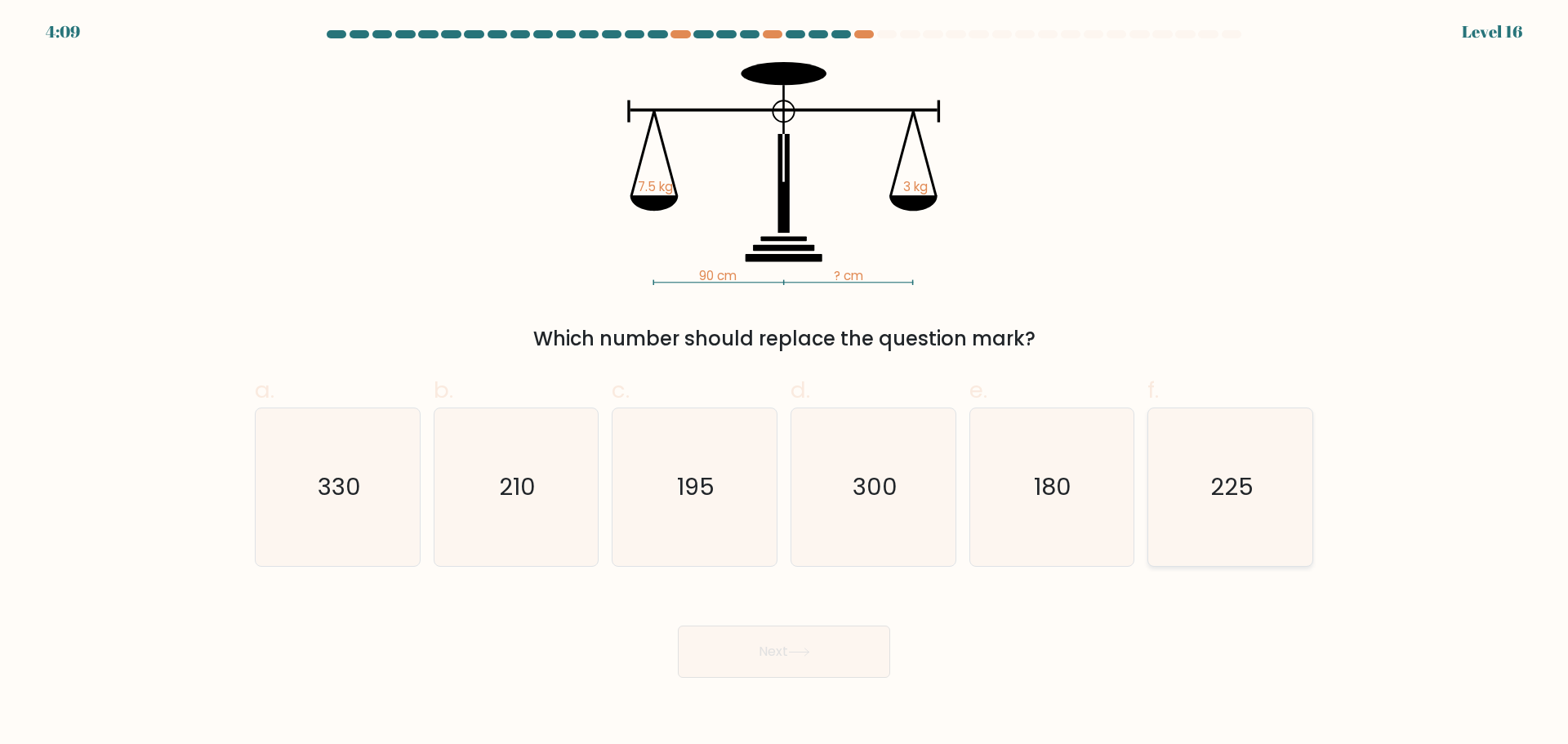
click at [1268, 520] on icon "225" at bounding box center [1230, 487] width 158 height 158
click at [785, 383] on input "f. 225" at bounding box center [784, 378] width 1 height 11
radio input "true"
click at [678, 626] on button "Next" at bounding box center [784, 652] width 213 height 52
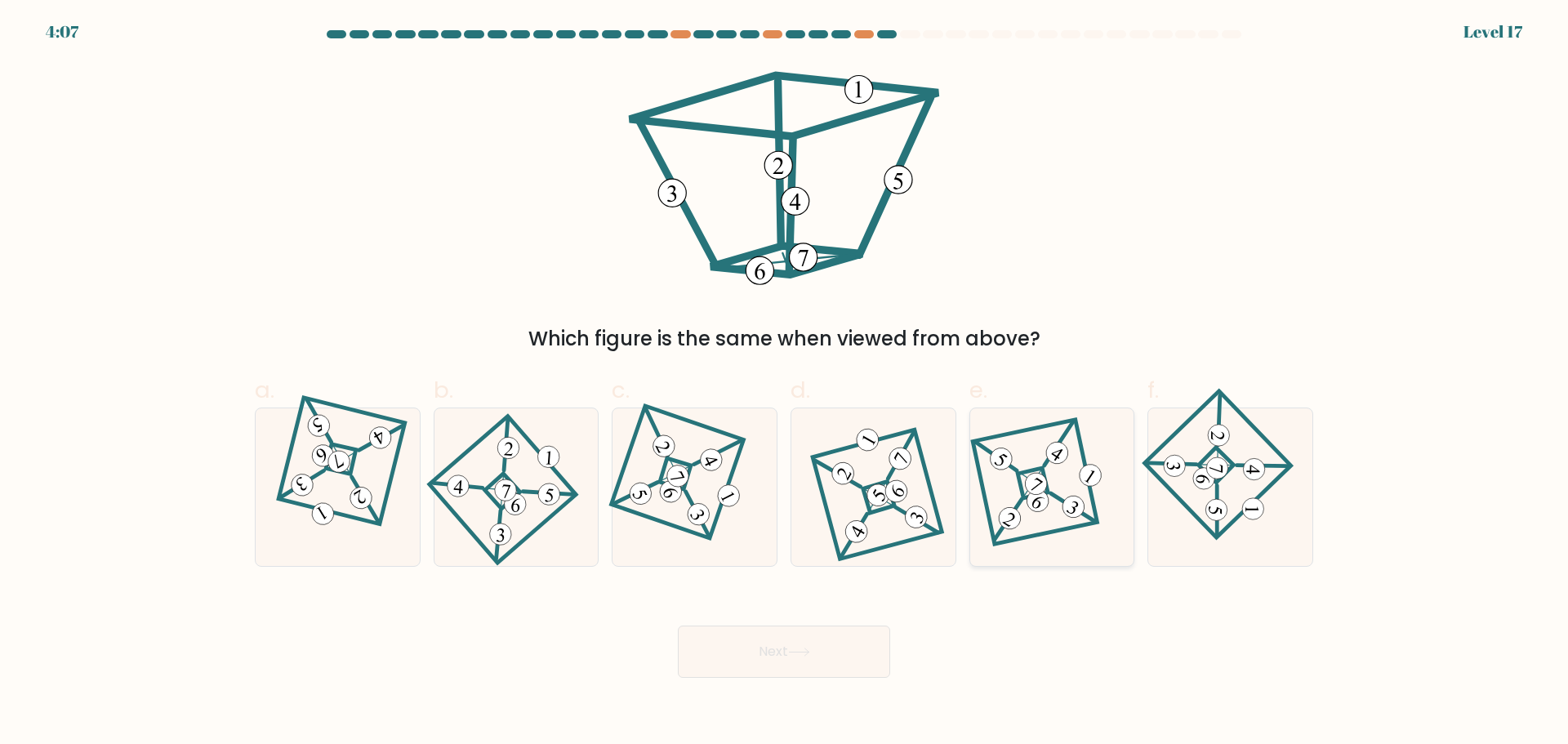
click at [1010, 492] on icon at bounding box center [1051, 487] width 109 height 126
click at [785, 383] on input "e." at bounding box center [784, 378] width 1 height 11
radio input "true"
click at [678, 626] on button "Next" at bounding box center [784, 652] width 213 height 52
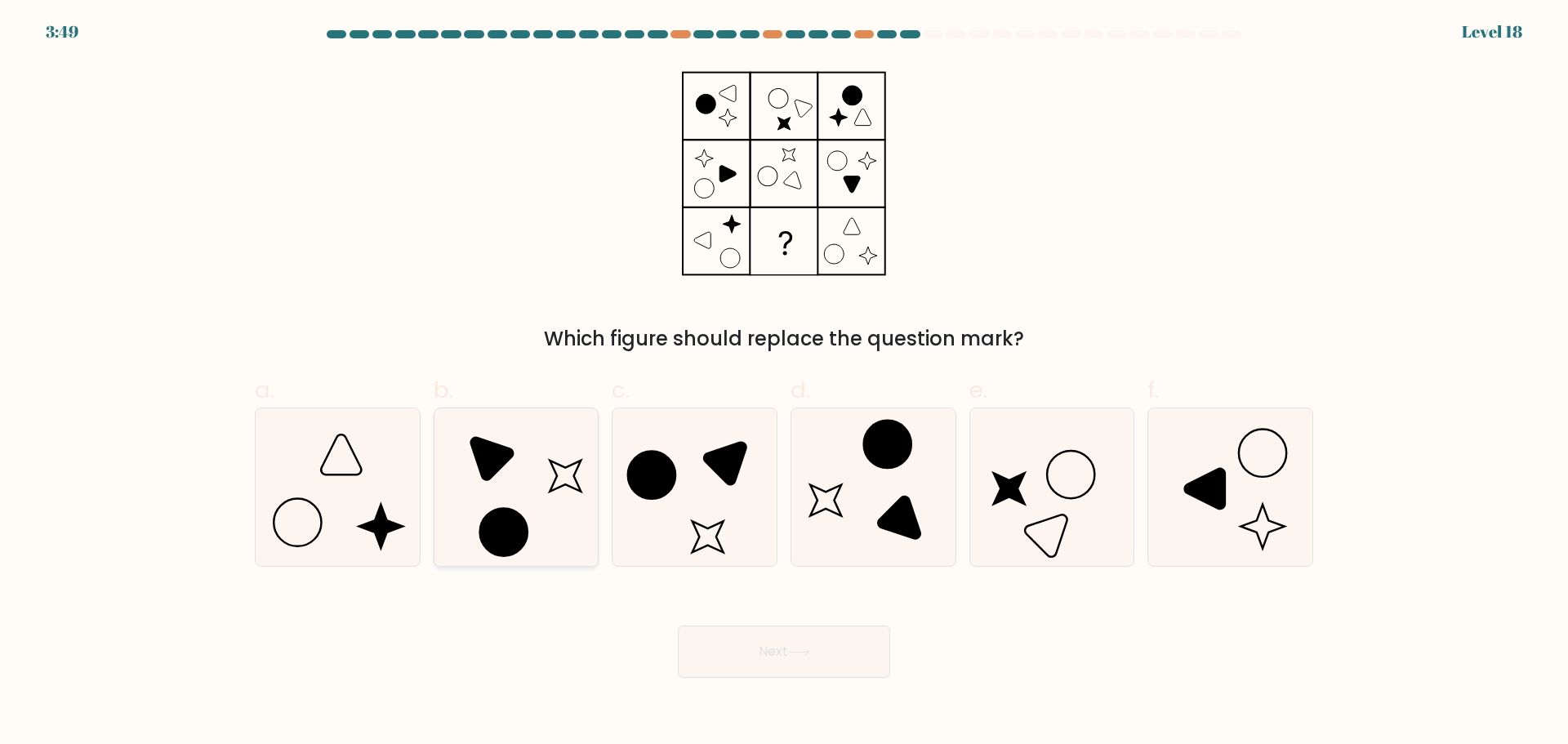
click at [535, 502] on icon at bounding box center [516, 487] width 158 height 158
click at [784, 383] on input "b." at bounding box center [784, 378] width 1 height 11
radio input "true"
click at [678, 626] on button "Next" at bounding box center [784, 652] width 213 height 52
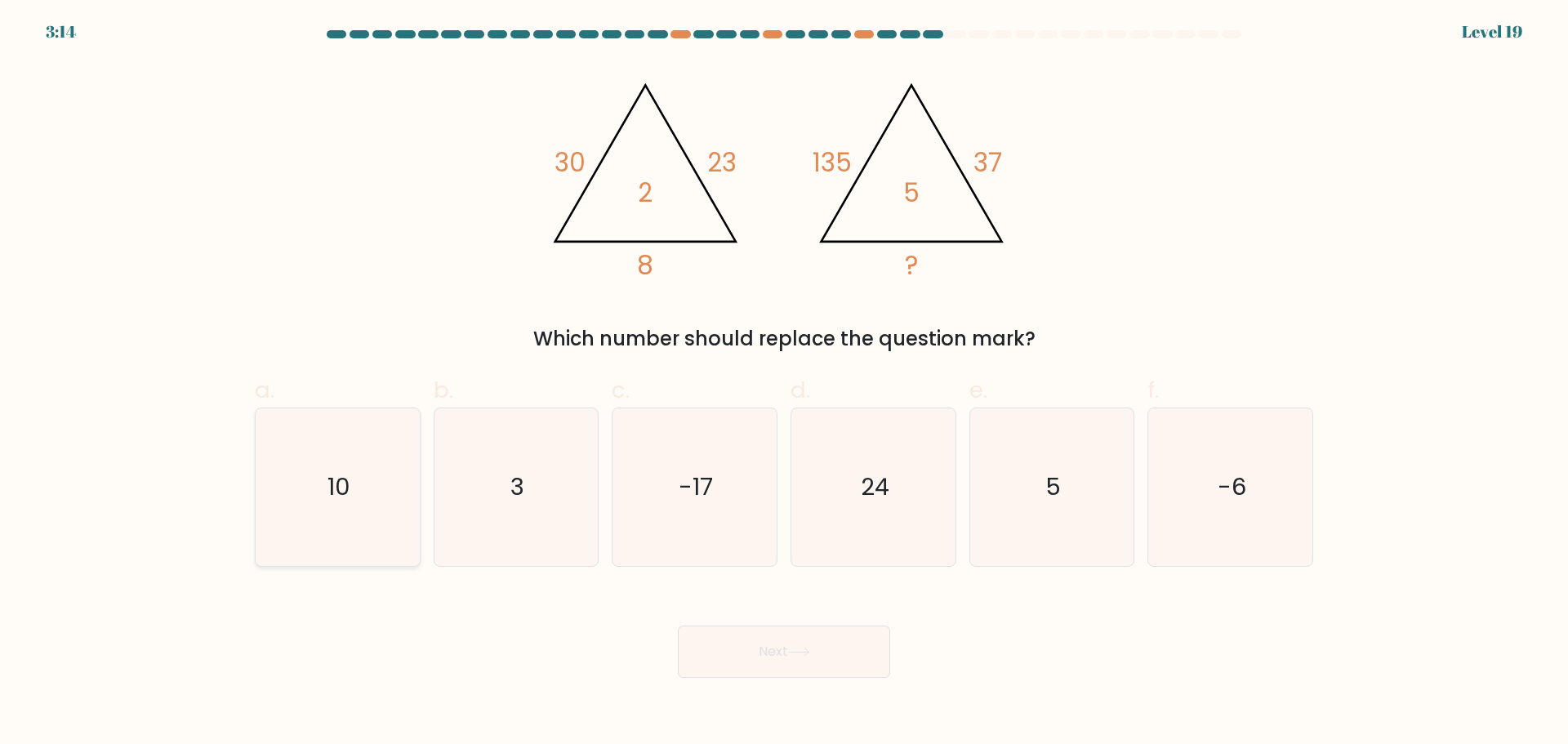
click at [315, 504] on icon "10" at bounding box center [337, 487] width 158 height 158
click at [784, 383] on input "a. 10" at bounding box center [784, 378] width 1 height 11
radio input "true"
click at [678, 626] on button "Next" at bounding box center [784, 652] width 213 height 52
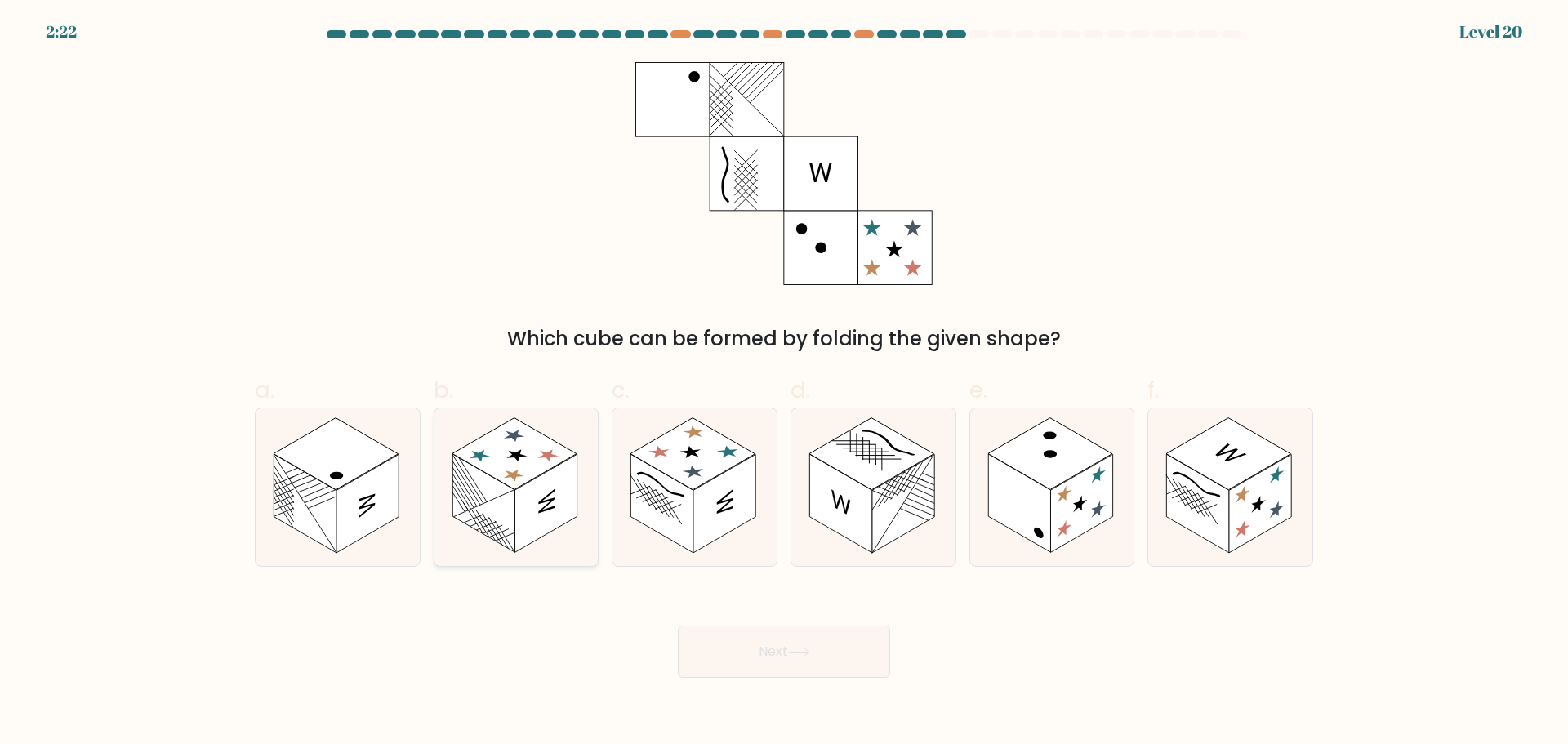
click at [556, 486] on rect at bounding box center [546, 504] width 62 height 99
click at [784, 383] on input "b." at bounding box center [784, 378] width 1 height 11
radio input "true"
click at [678, 626] on button "Next" at bounding box center [784, 652] width 213 height 52
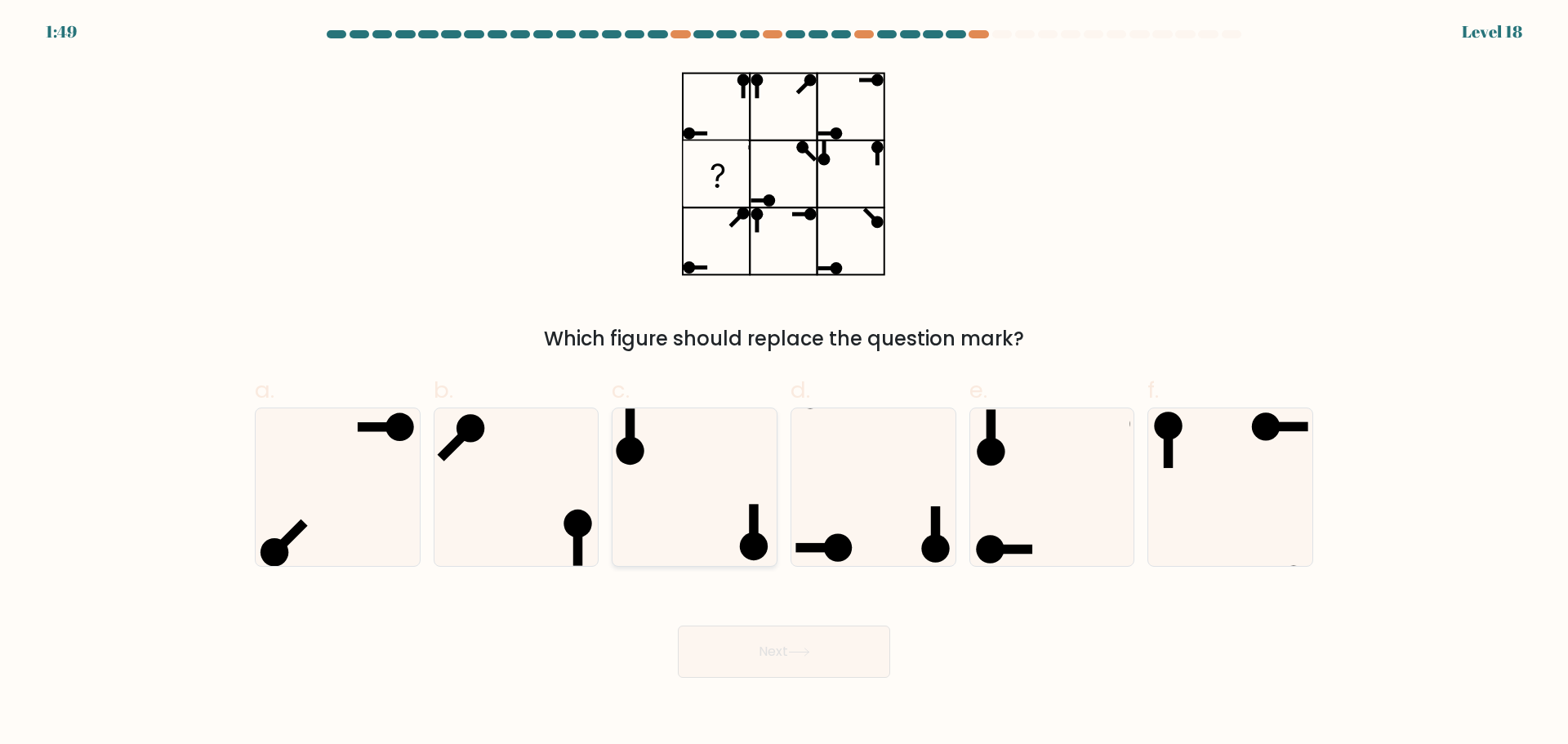
click at [722, 485] on icon at bounding box center [694, 487] width 158 height 158
click at [784, 383] on input "c." at bounding box center [784, 378] width 1 height 11
radio input "true"
click at [678, 626] on button "Next" at bounding box center [784, 652] width 213 height 52
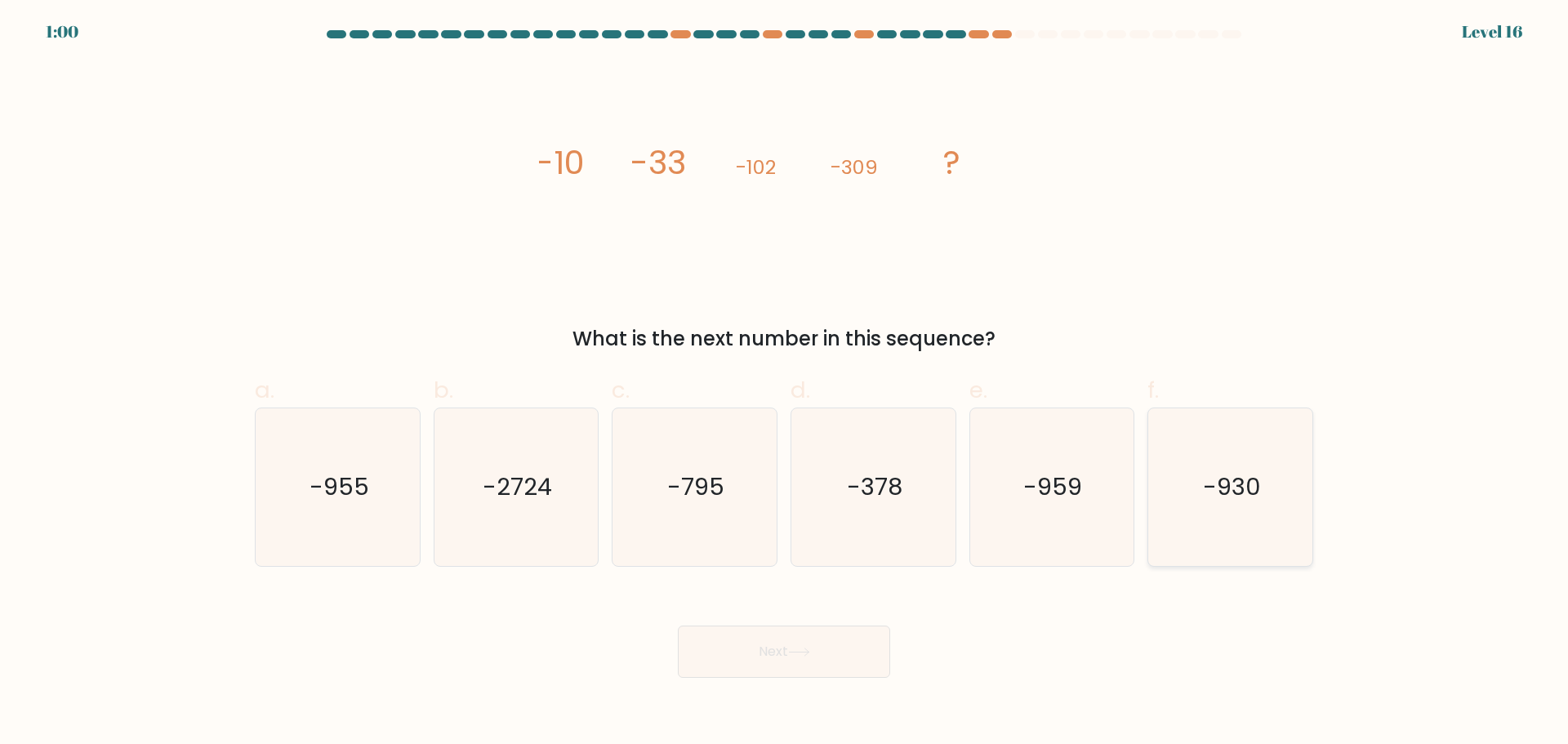
click at [1202, 439] on icon "-930" at bounding box center [1230, 487] width 158 height 158
click at [785, 383] on input "f. -930" at bounding box center [784, 378] width 1 height 11
radio input "true"
click at [678, 626] on button "Next" at bounding box center [784, 652] width 213 height 52
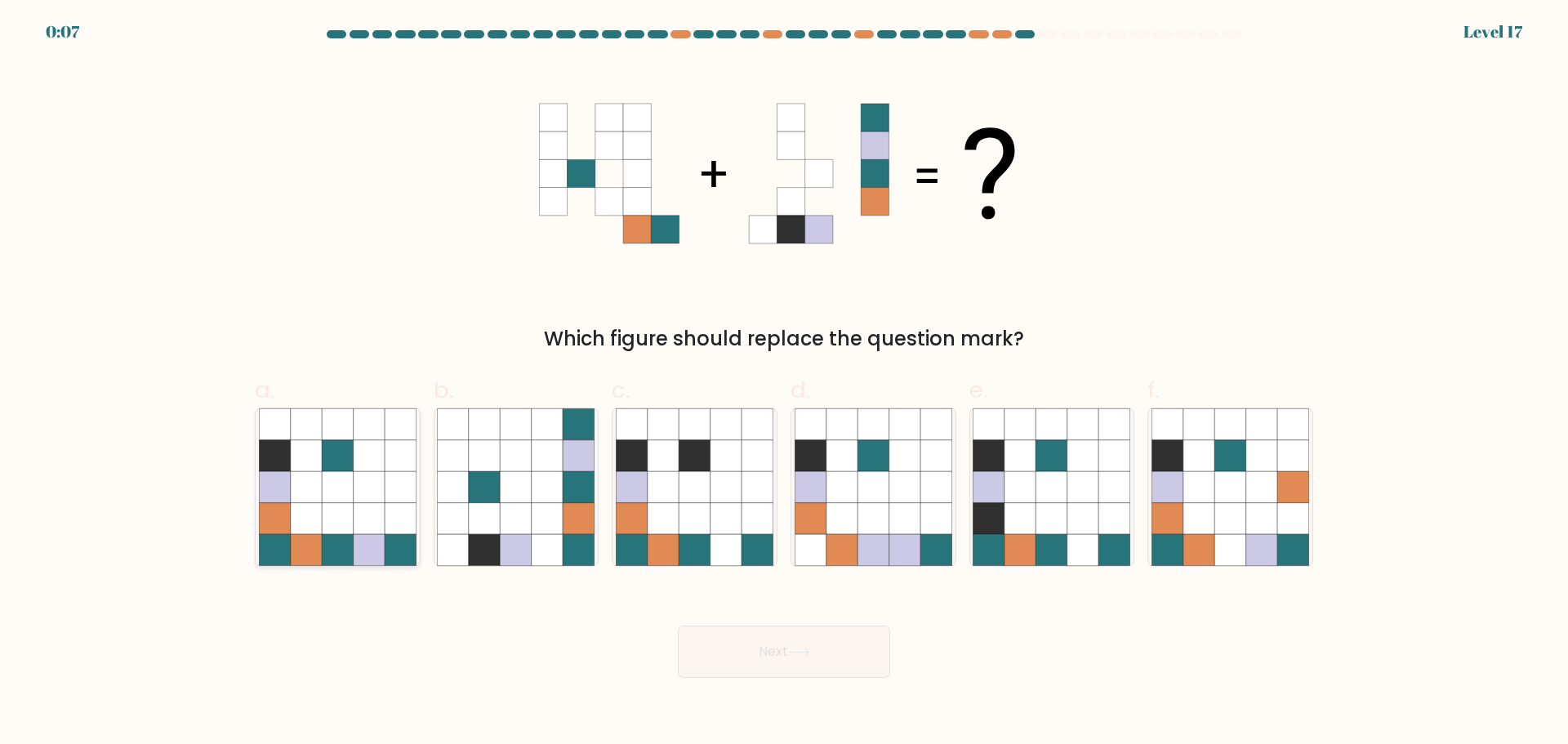
click at [309, 517] on icon at bounding box center [307, 518] width 31 height 31
click at [784, 383] on input "a." at bounding box center [784, 378] width 1 height 11
radio input "true"
click at [678, 626] on button "Next" at bounding box center [784, 652] width 213 height 52
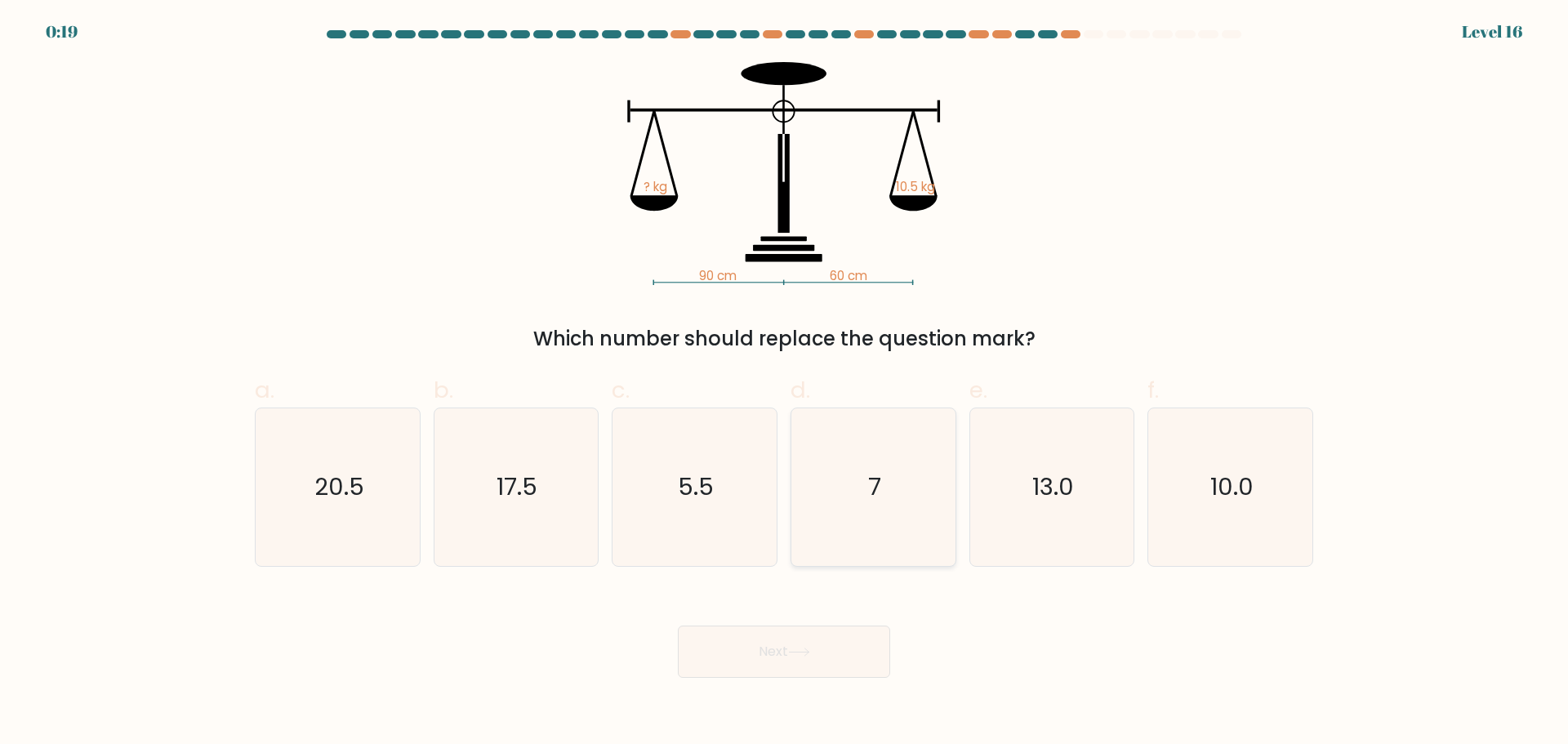
click at [916, 460] on icon "7" at bounding box center [873, 487] width 158 height 158
click at [785, 383] on input "d. 7" at bounding box center [784, 378] width 1 height 11
radio input "true"
click at [678, 626] on button "Next" at bounding box center [784, 652] width 213 height 52
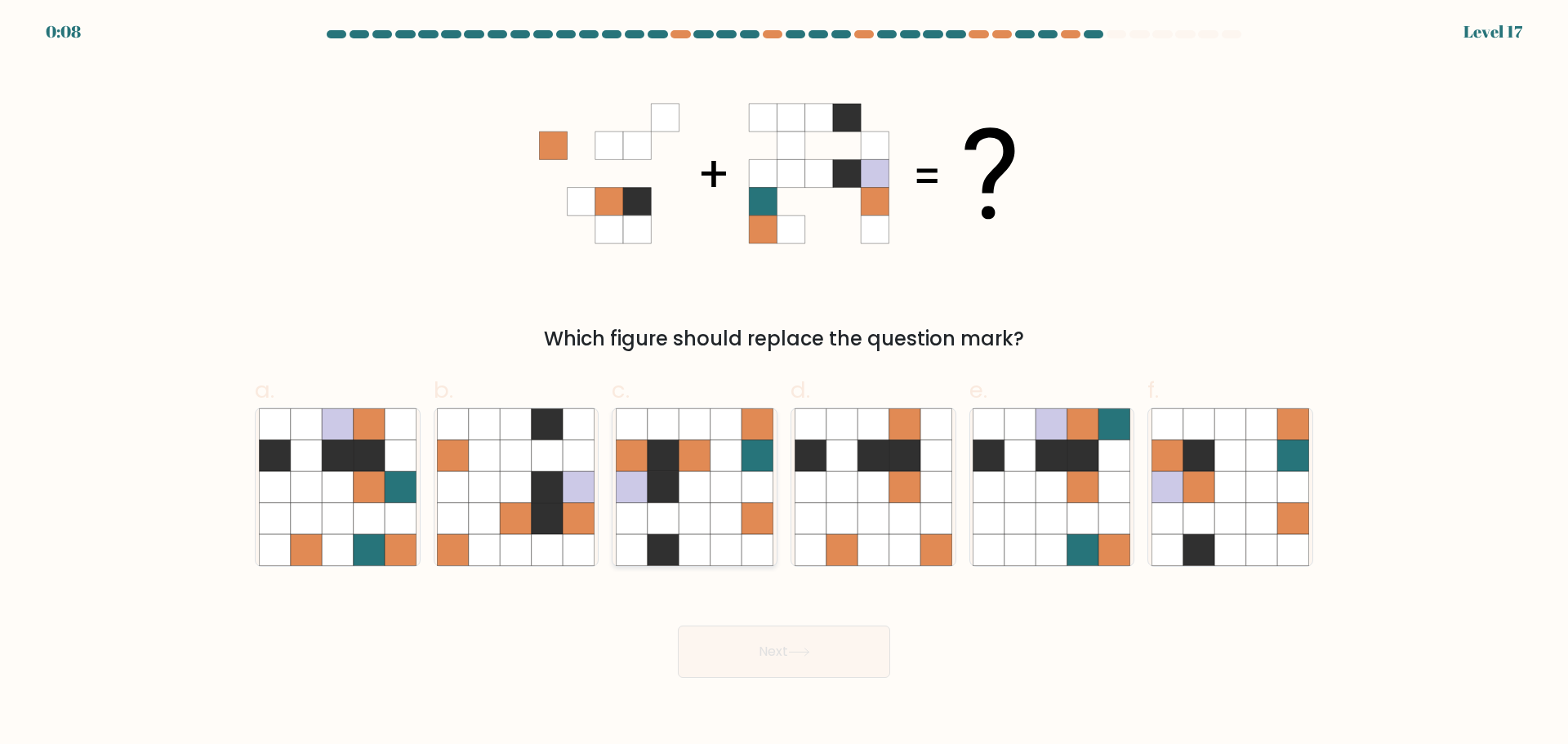
click at [718, 471] on icon at bounding box center [726, 455] width 31 height 31
click at [784, 383] on input "c." at bounding box center [784, 378] width 1 height 11
radio input "true"
click at [678, 626] on button "Next" at bounding box center [784, 652] width 213 height 52
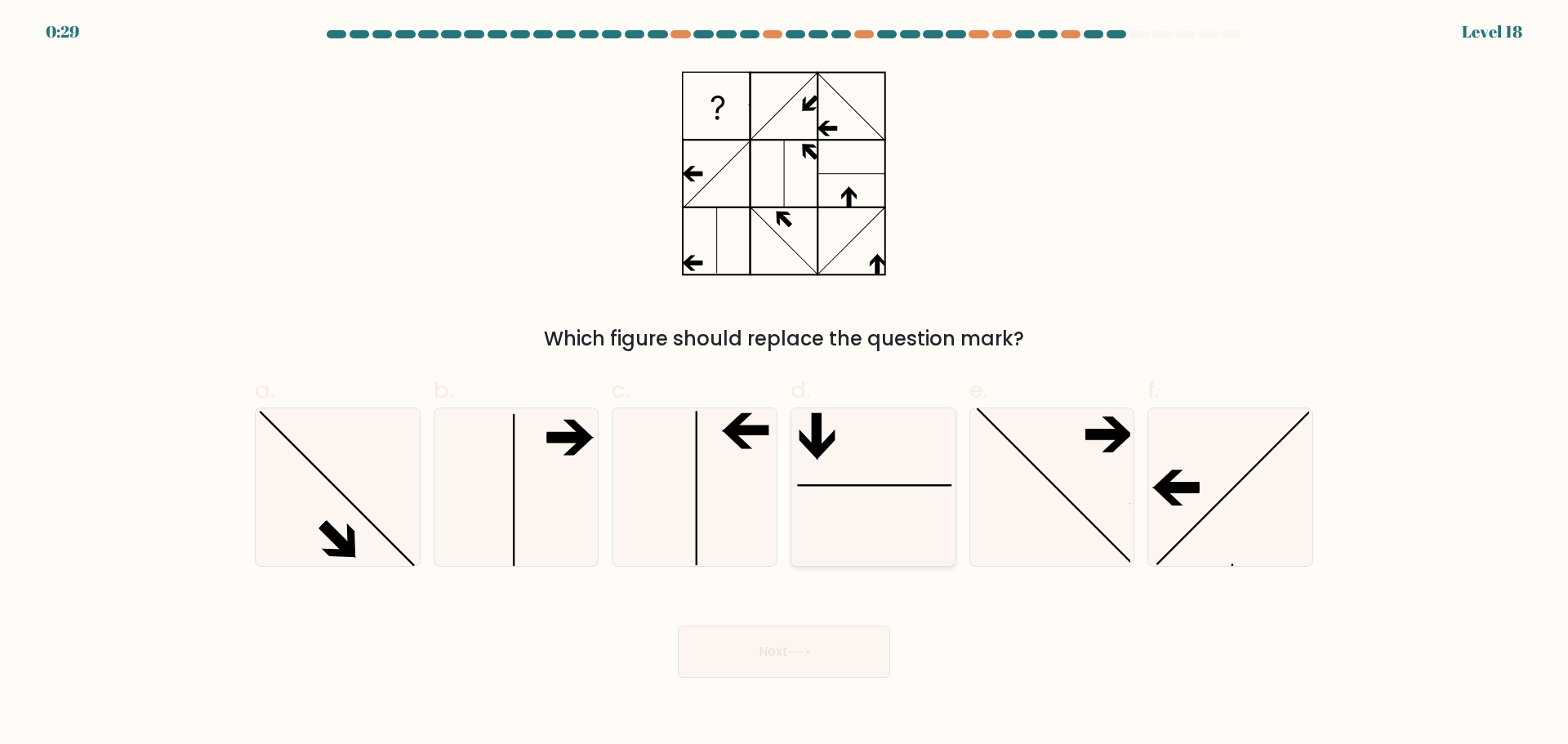
click at [850, 445] on icon at bounding box center [873, 487] width 158 height 158
click at [785, 383] on input "d." at bounding box center [784, 378] width 1 height 11
radio input "true"
click at [678, 626] on button "Next" at bounding box center [784, 652] width 213 height 52
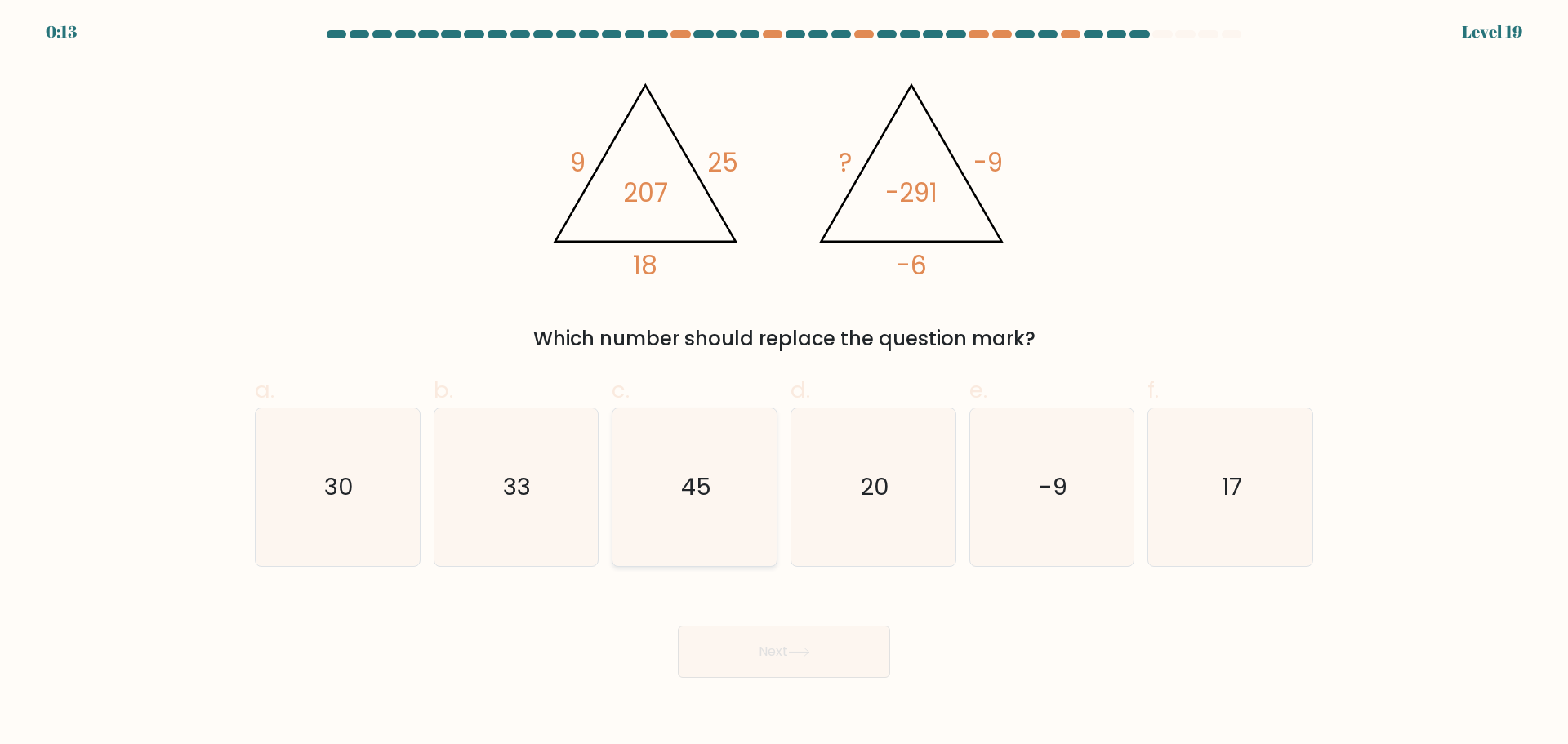
click at [689, 511] on icon "45" at bounding box center [694, 487] width 158 height 158
click at [784, 383] on input "c. 45" at bounding box center [784, 378] width 1 height 11
radio input "true"
click at [1009, 489] on icon "-9" at bounding box center [1051, 487] width 158 height 158
click at [785, 383] on input "e. -9" at bounding box center [784, 378] width 1 height 11
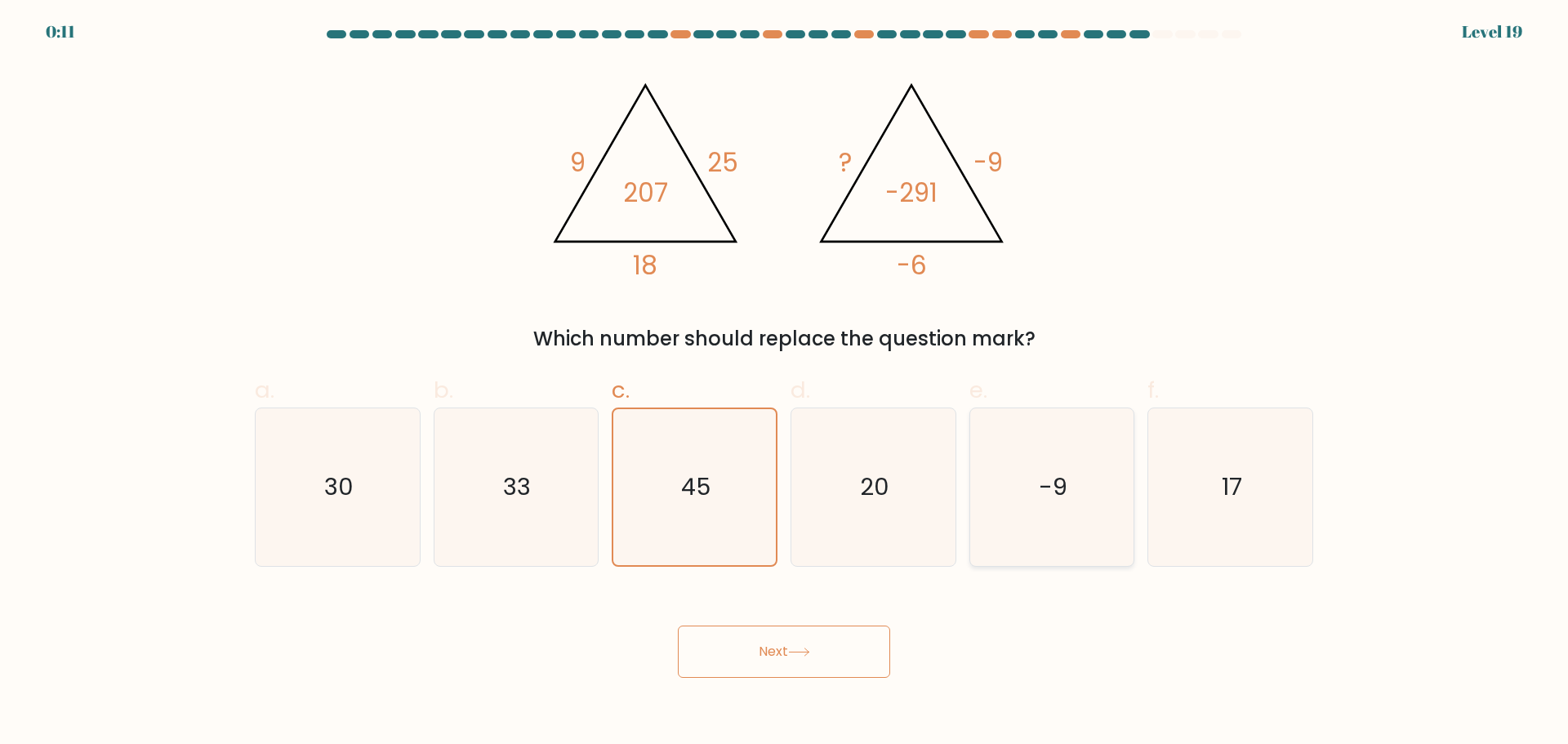
radio input "true"
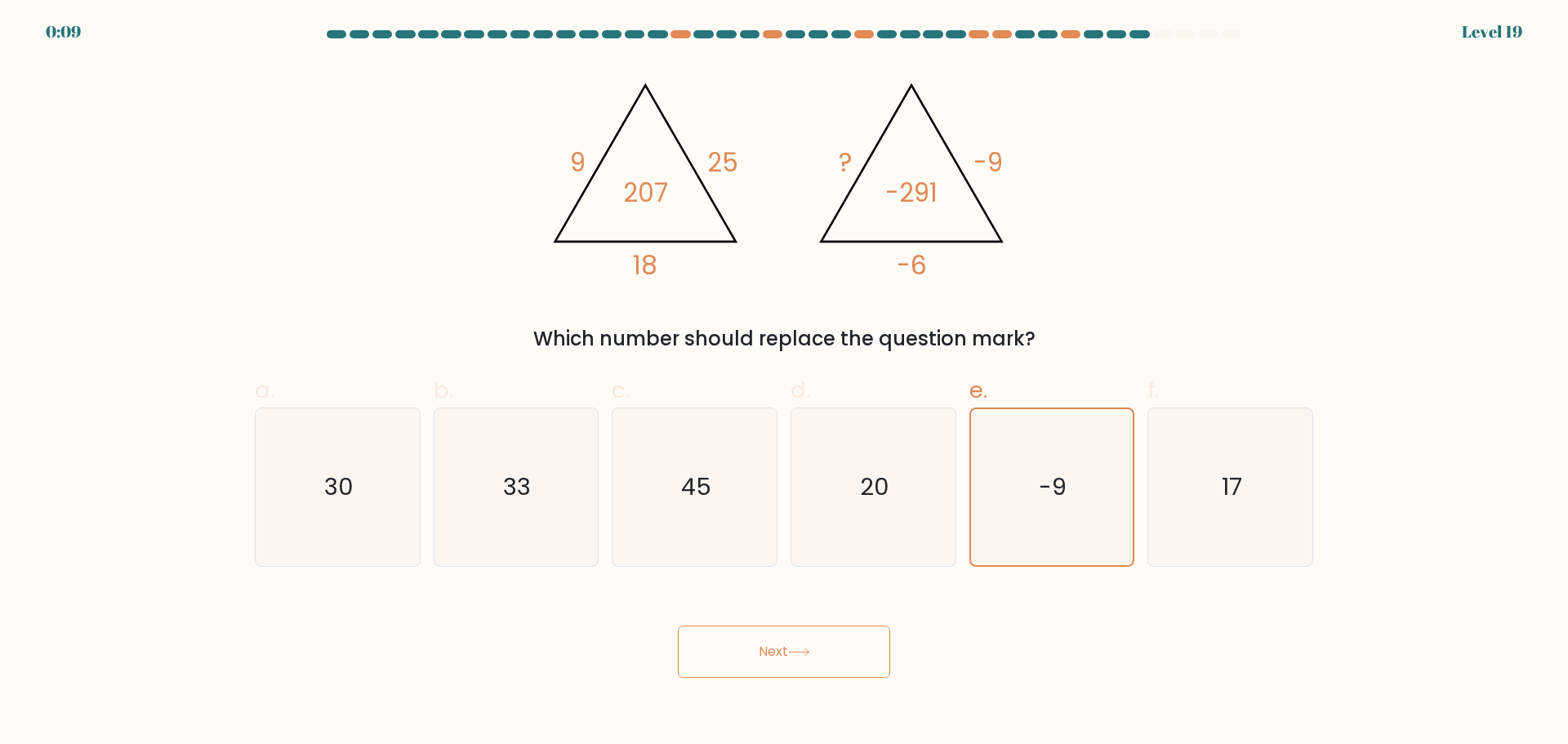
click at [678, 626] on button "Next" at bounding box center [784, 652] width 213 height 52
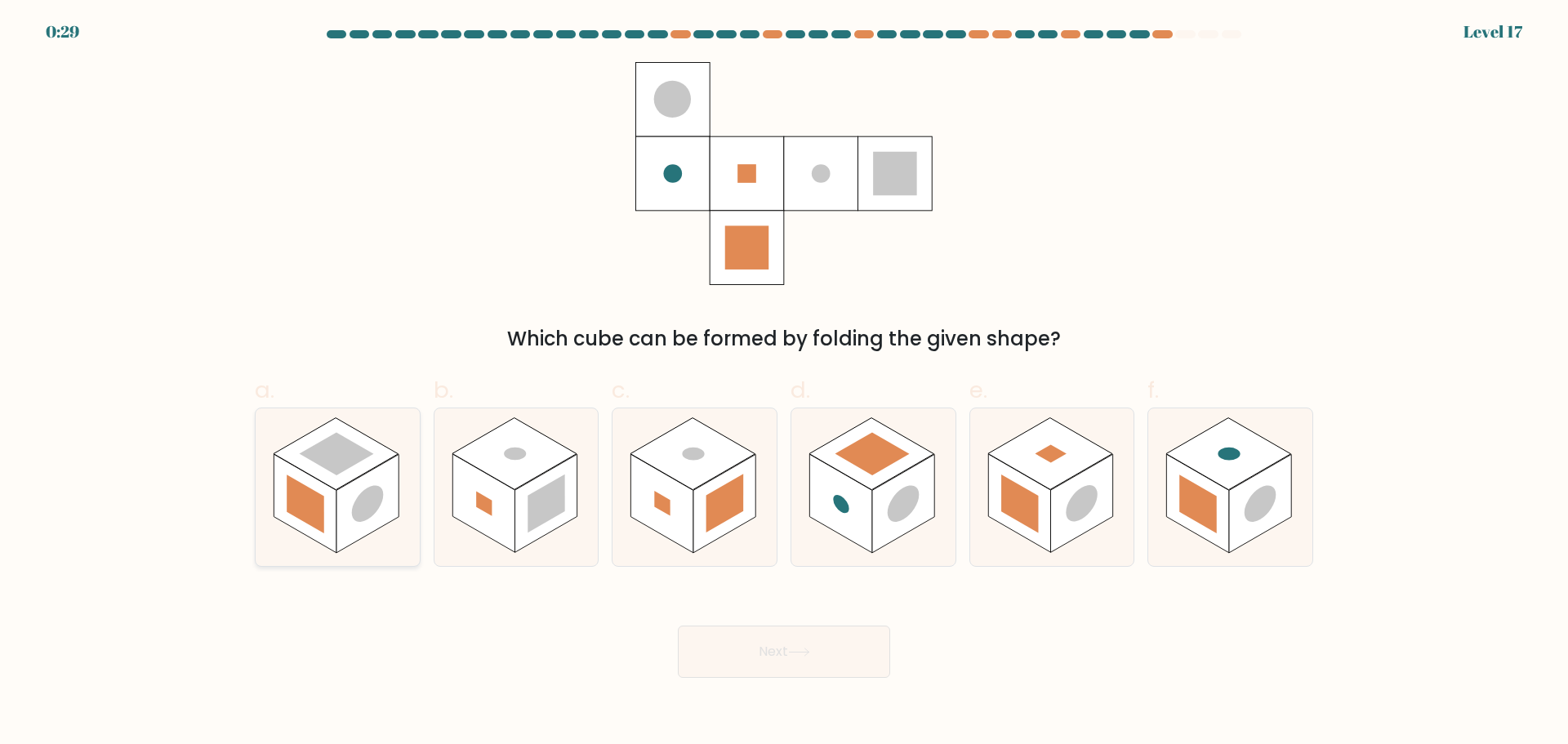
click at [326, 482] on rect at bounding box center [335, 454] width 125 height 72
click at [784, 383] on input "a." at bounding box center [784, 378] width 1 height 11
radio input "true"
click at [678, 626] on button "Next" at bounding box center [784, 652] width 213 height 52
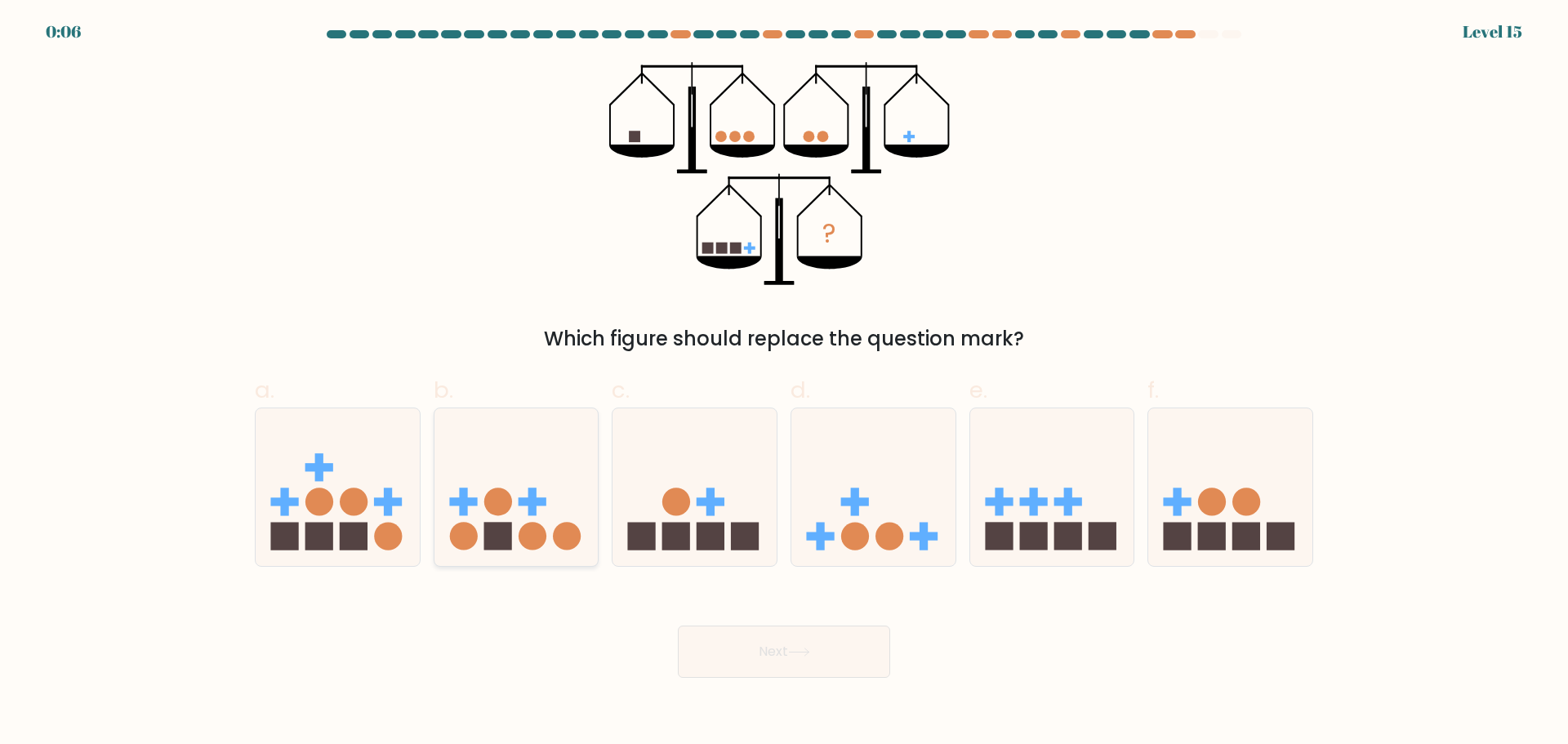
click at [516, 509] on icon at bounding box center [517, 487] width 164 height 135
click at [784, 383] on input "b." at bounding box center [784, 378] width 1 height 11
radio input "true"
click at [678, 626] on button "Next" at bounding box center [784, 652] width 213 height 52
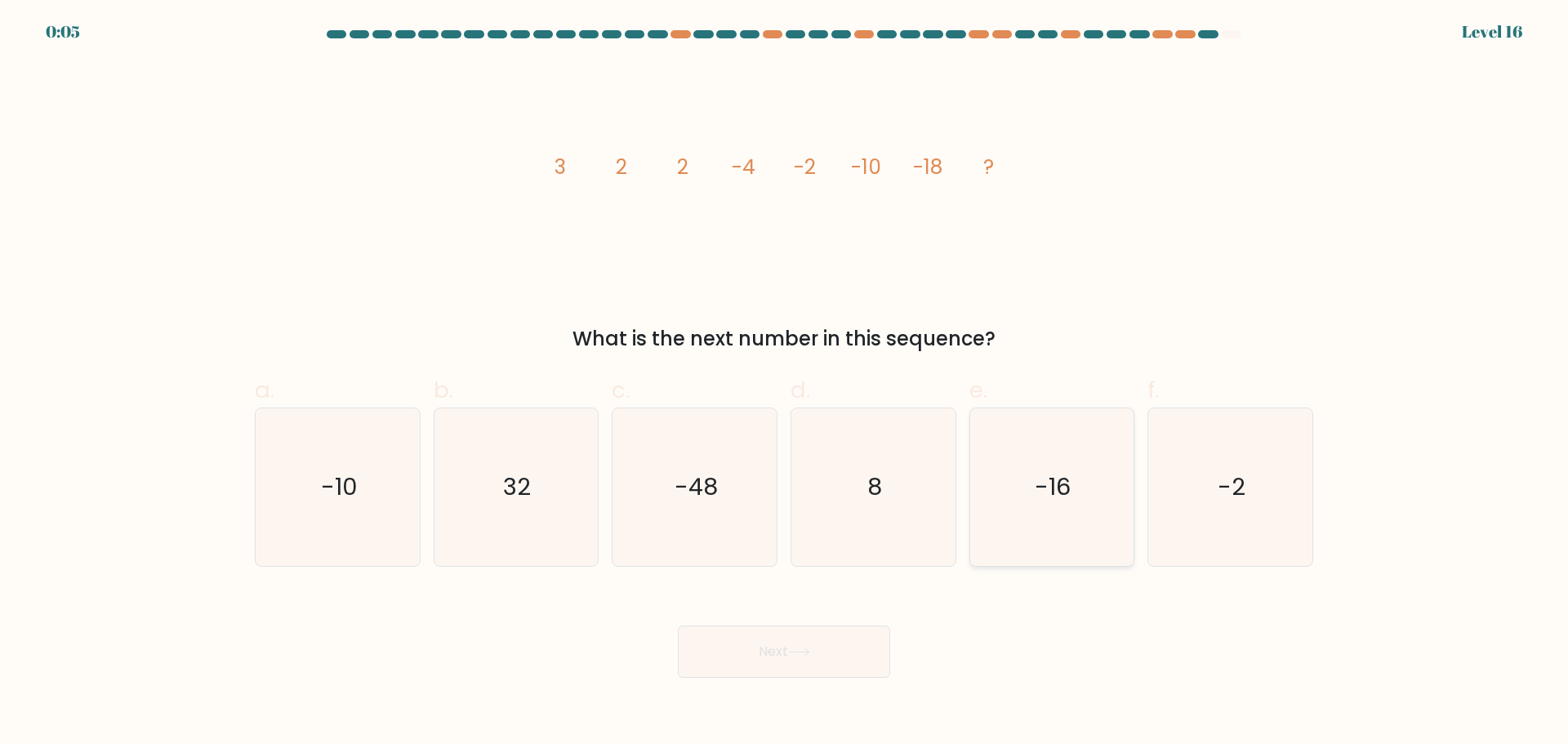
click at [994, 482] on icon "-16" at bounding box center [1051, 487] width 158 height 158
click at [785, 383] on input "e. -16" at bounding box center [784, 378] width 1 height 11
radio input "true"
click at [678, 626] on button "Next" at bounding box center [784, 652] width 213 height 52
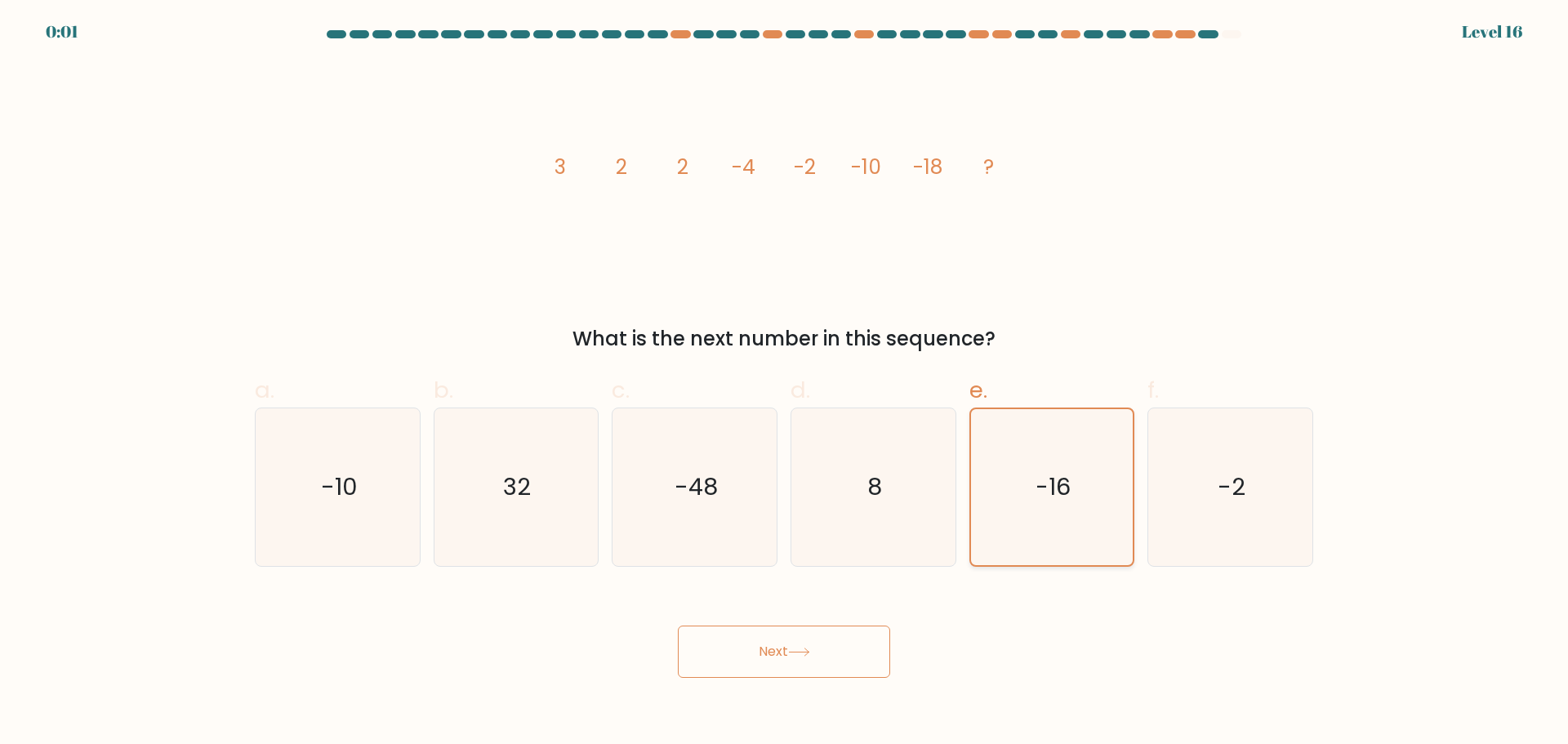
click at [1037, 479] on text "-16" at bounding box center [1053, 487] width 35 height 32
click at [785, 383] on input "e. -16" at bounding box center [784, 378] width 1 height 11
click at [800, 649] on icon at bounding box center [799, 652] width 22 height 9
